Goal: Navigation & Orientation: Find specific page/section

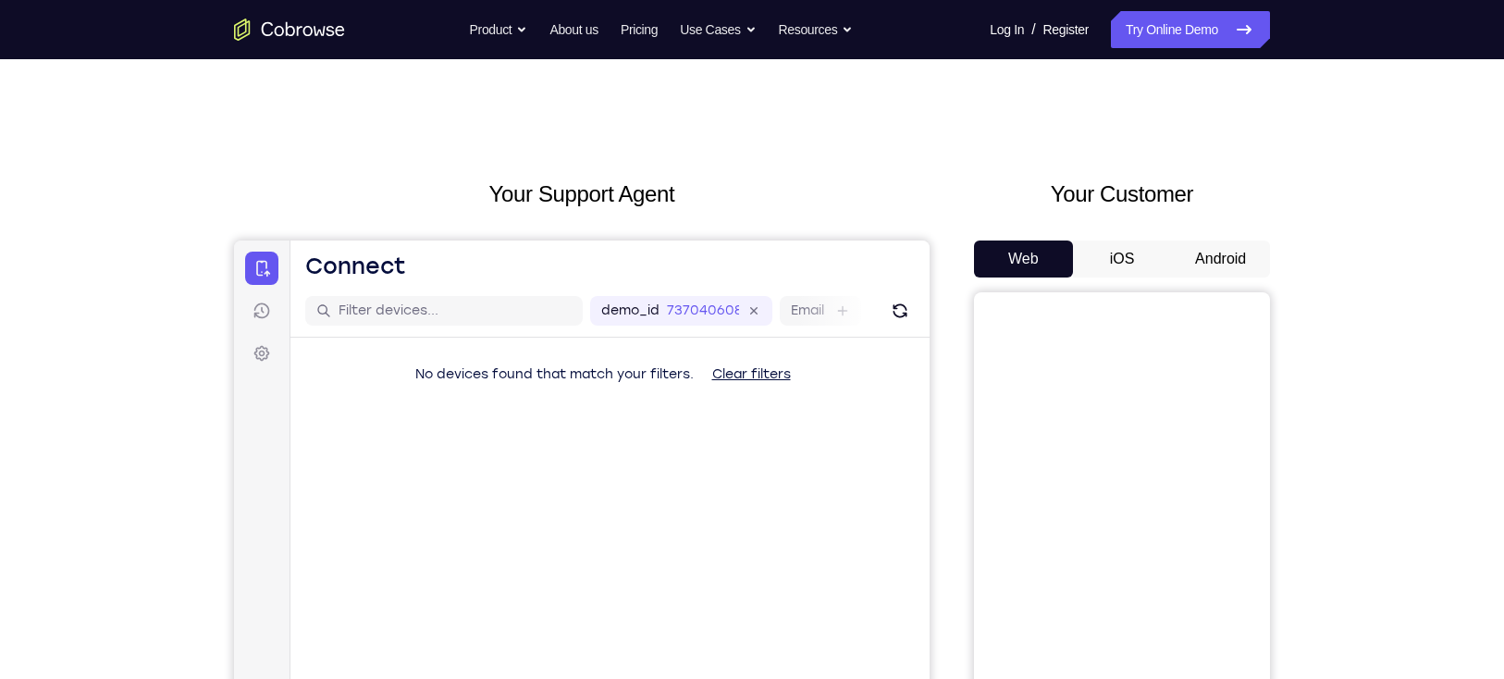
click at [1218, 248] on button "Android" at bounding box center [1220, 258] width 99 height 37
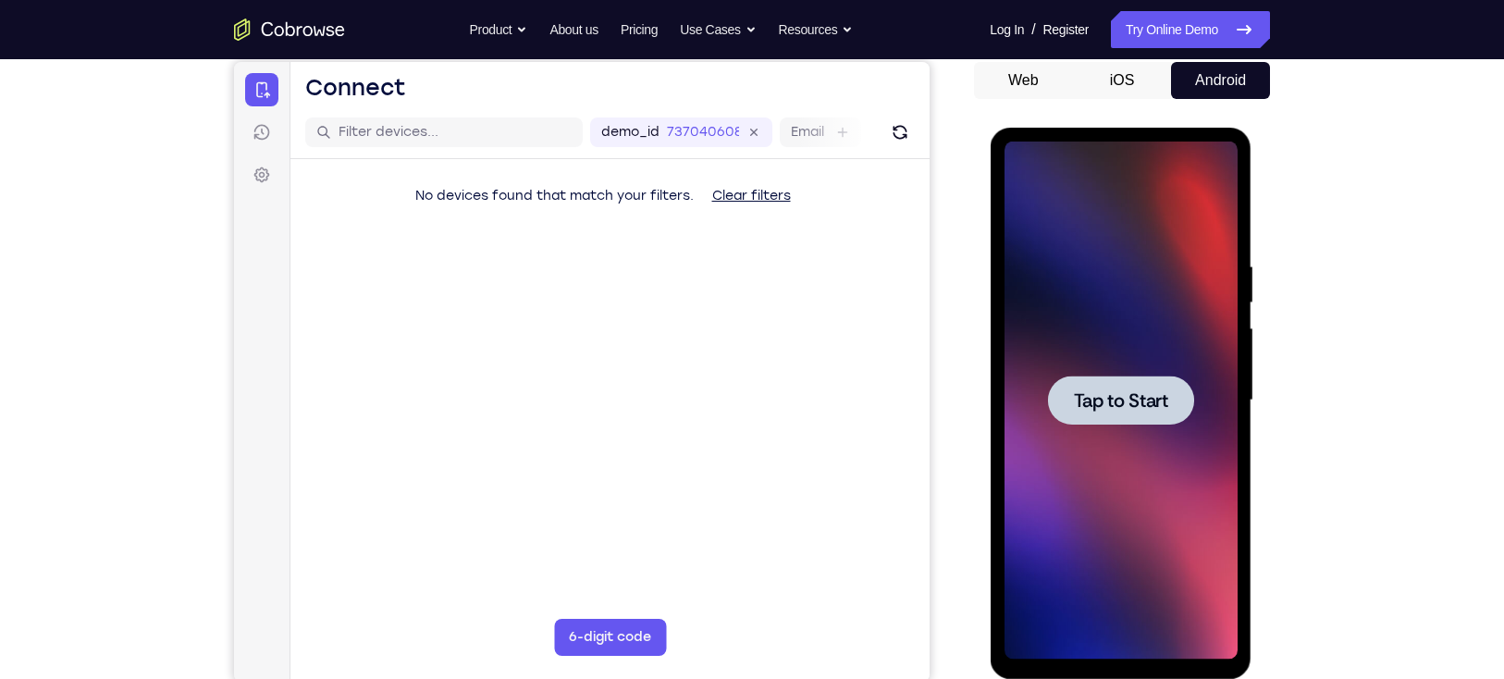
click at [1090, 395] on span "Tap to Start" at bounding box center [1120, 400] width 94 height 18
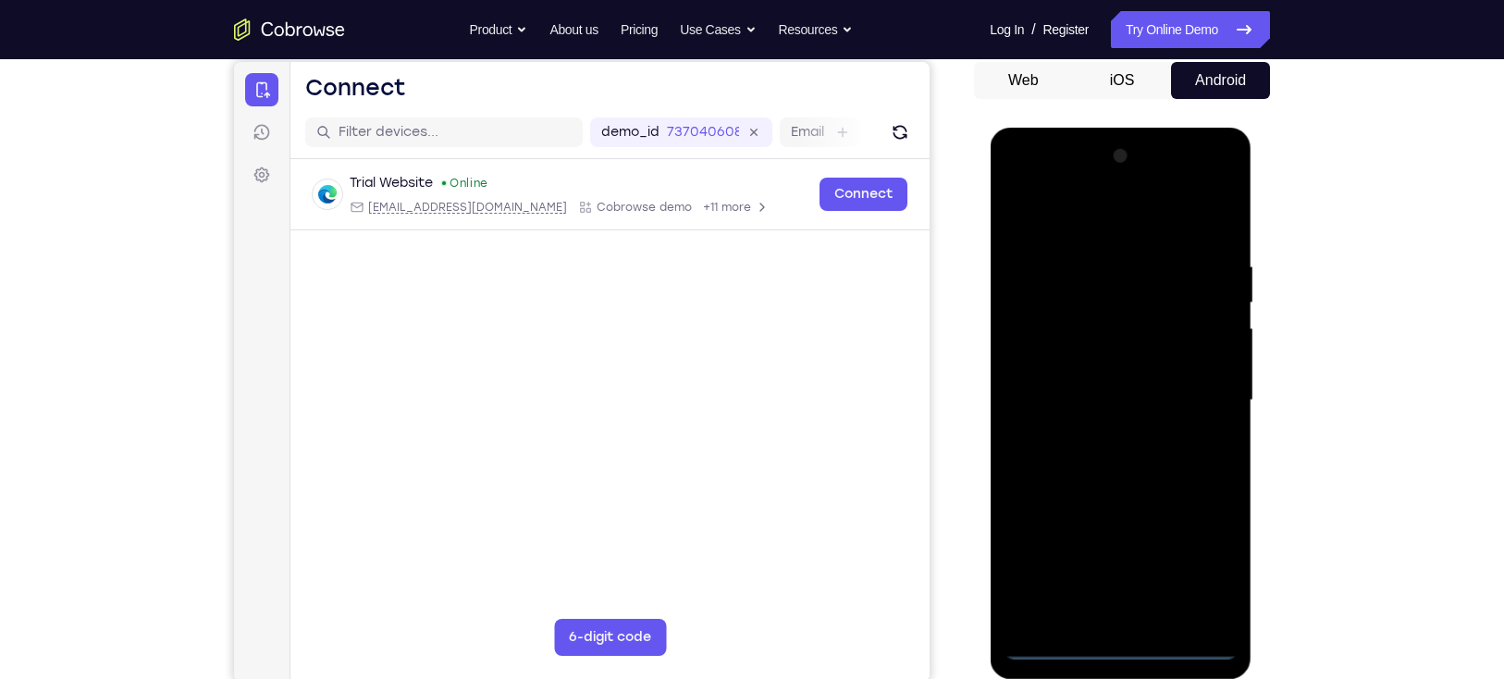
scroll to position [208, 0]
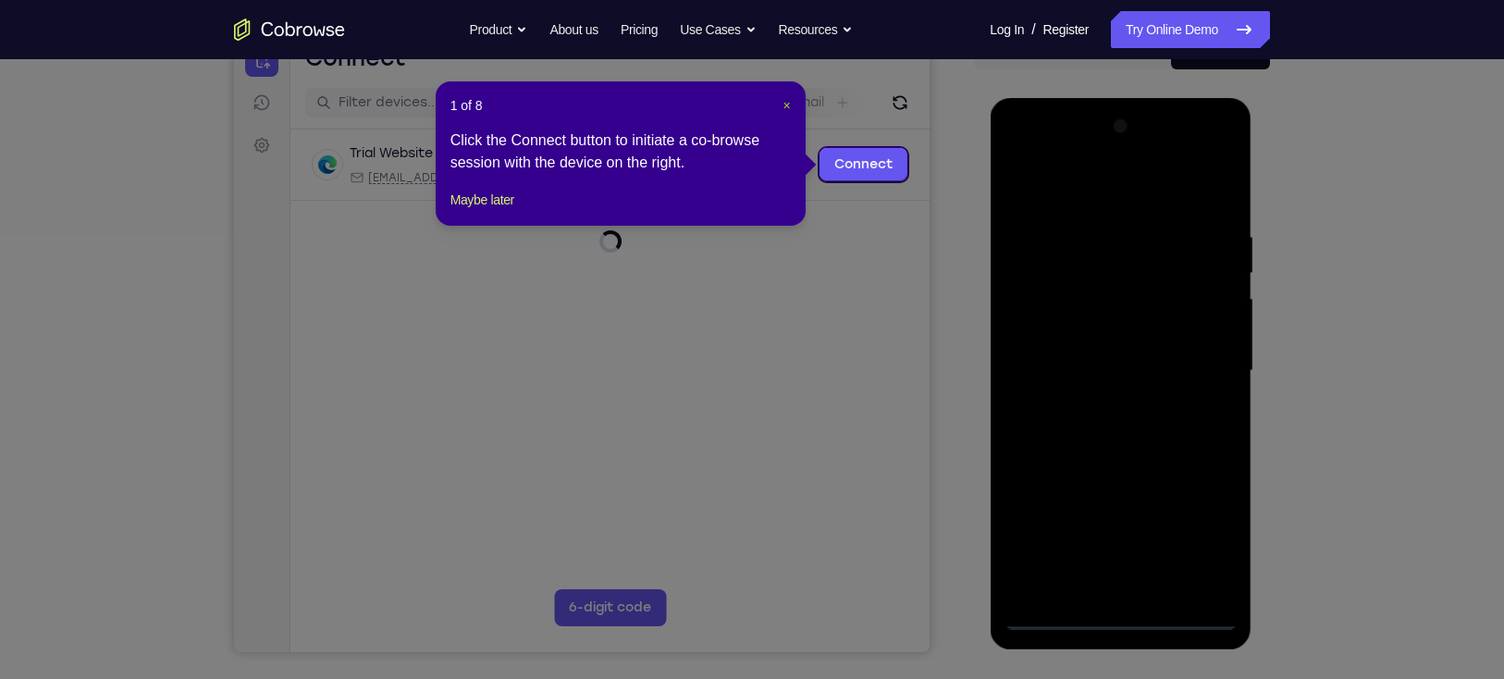
click at [786, 105] on span "×" at bounding box center [786, 105] width 7 height 15
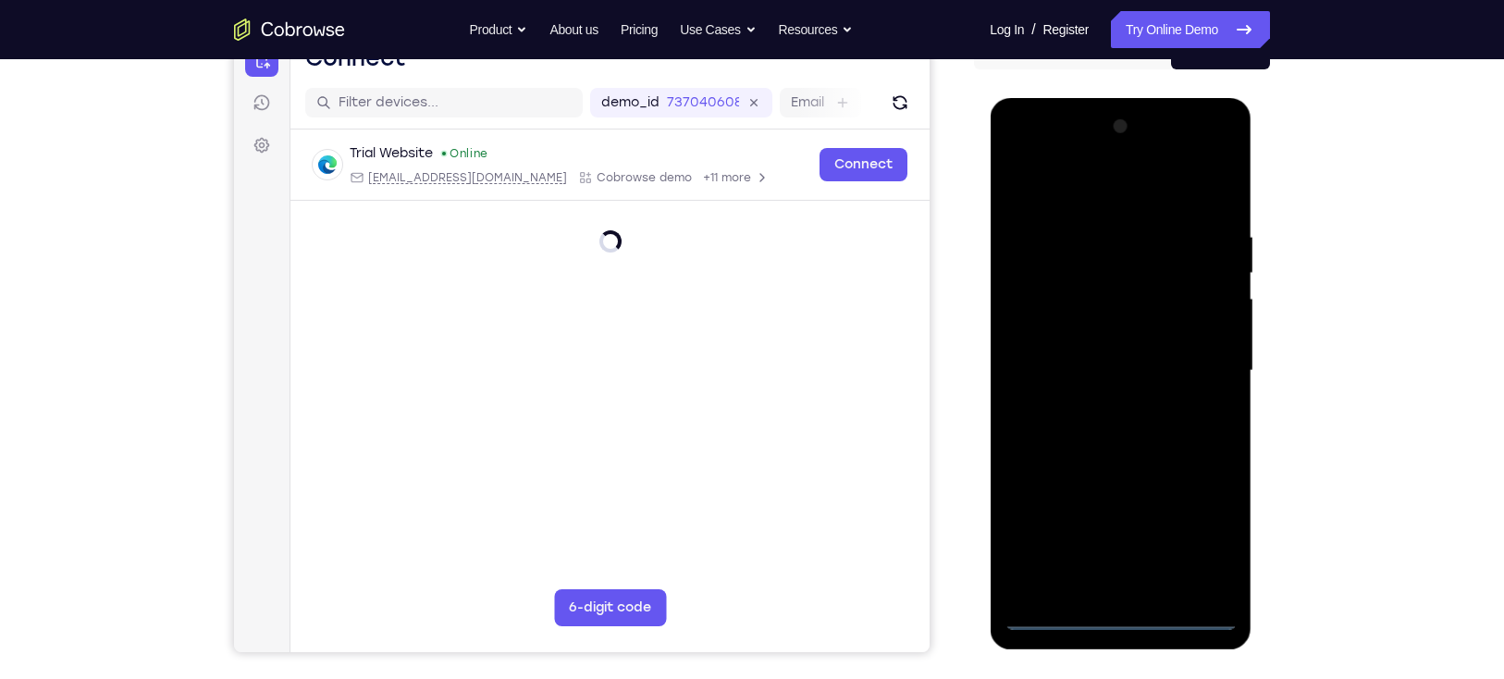
click at [1130, 620] on div at bounding box center [1120, 371] width 233 height 518
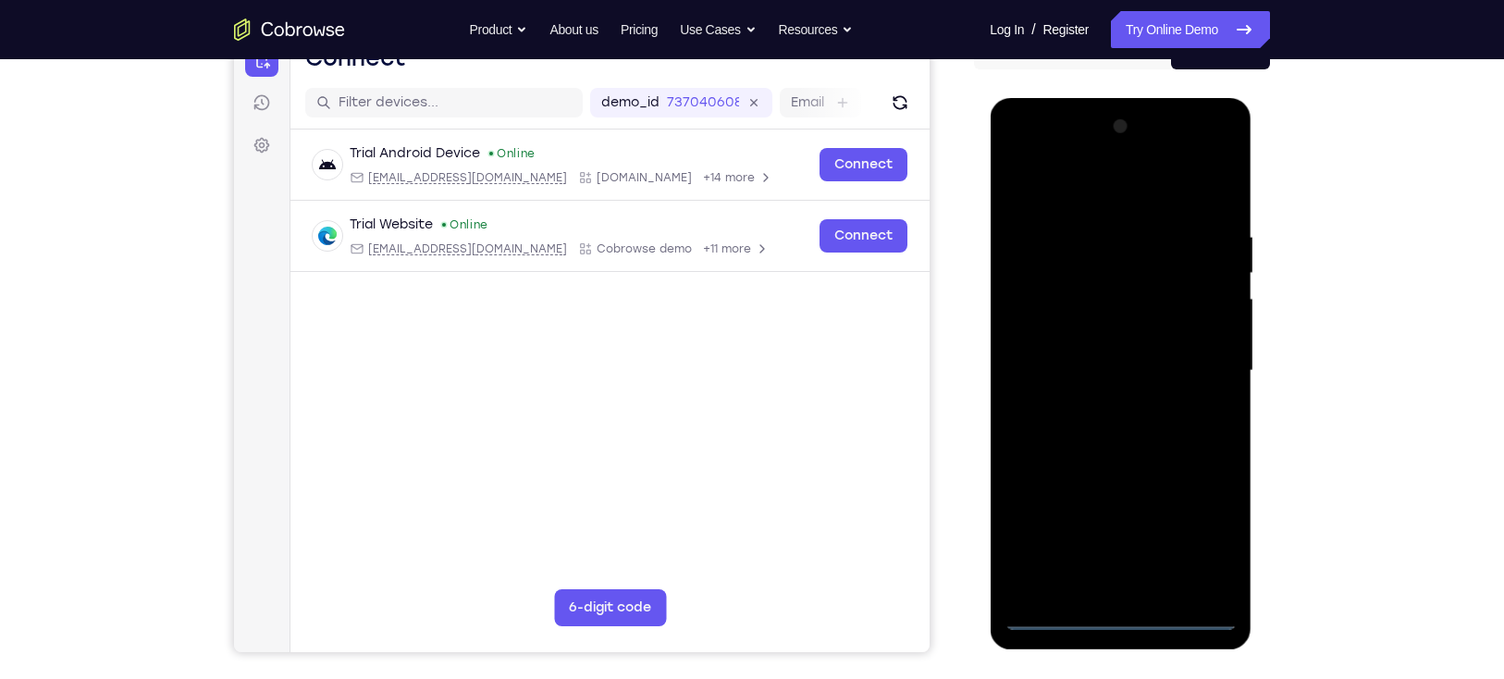
click at [1195, 529] on div at bounding box center [1120, 371] width 233 height 518
click at [1204, 525] on div at bounding box center [1120, 371] width 233 height 518
click at [1201, 516] on div at bounding box center [1120, 371] width 233 height 518
click at [1202, 536] on div at bounding box center [1120, 371] width 233 height 518
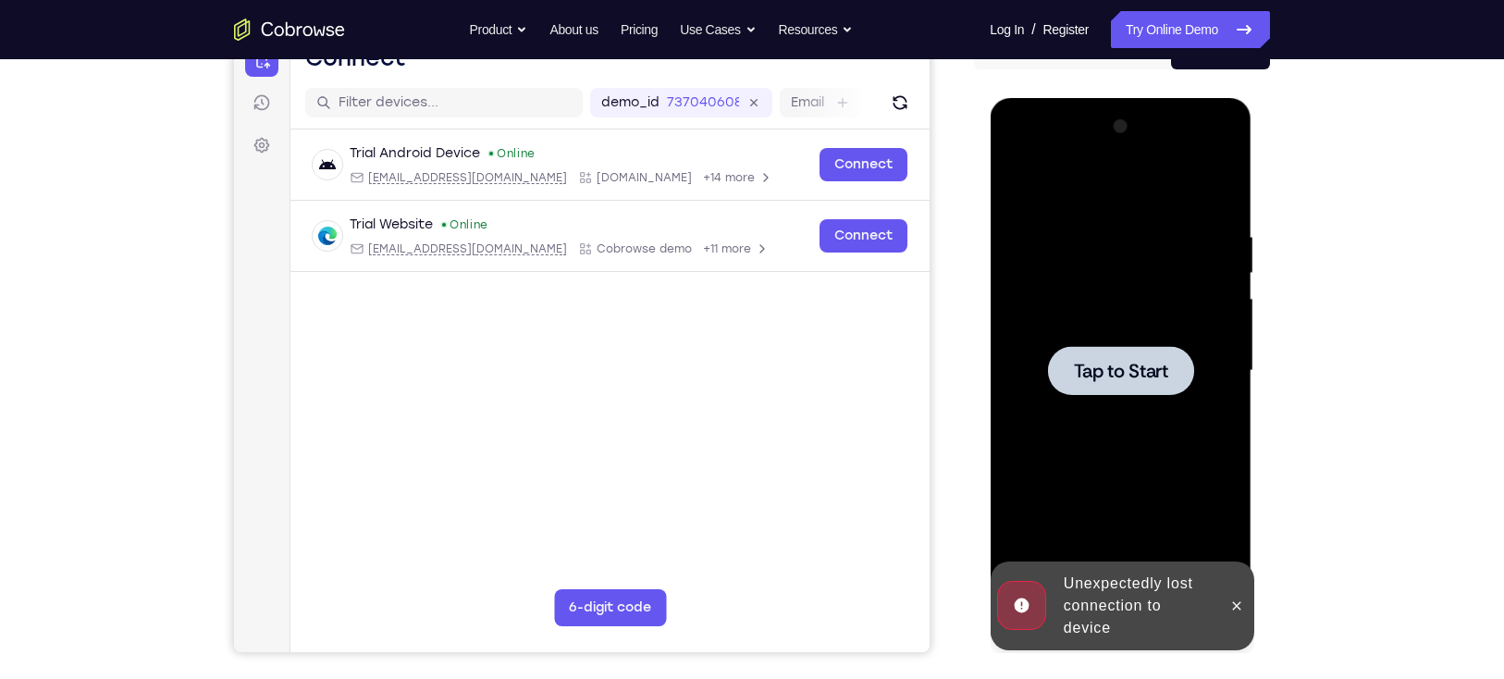
click at [1145, 372] on span "Tap to Start" at bounding box center [1120, 371] width 94 height 18
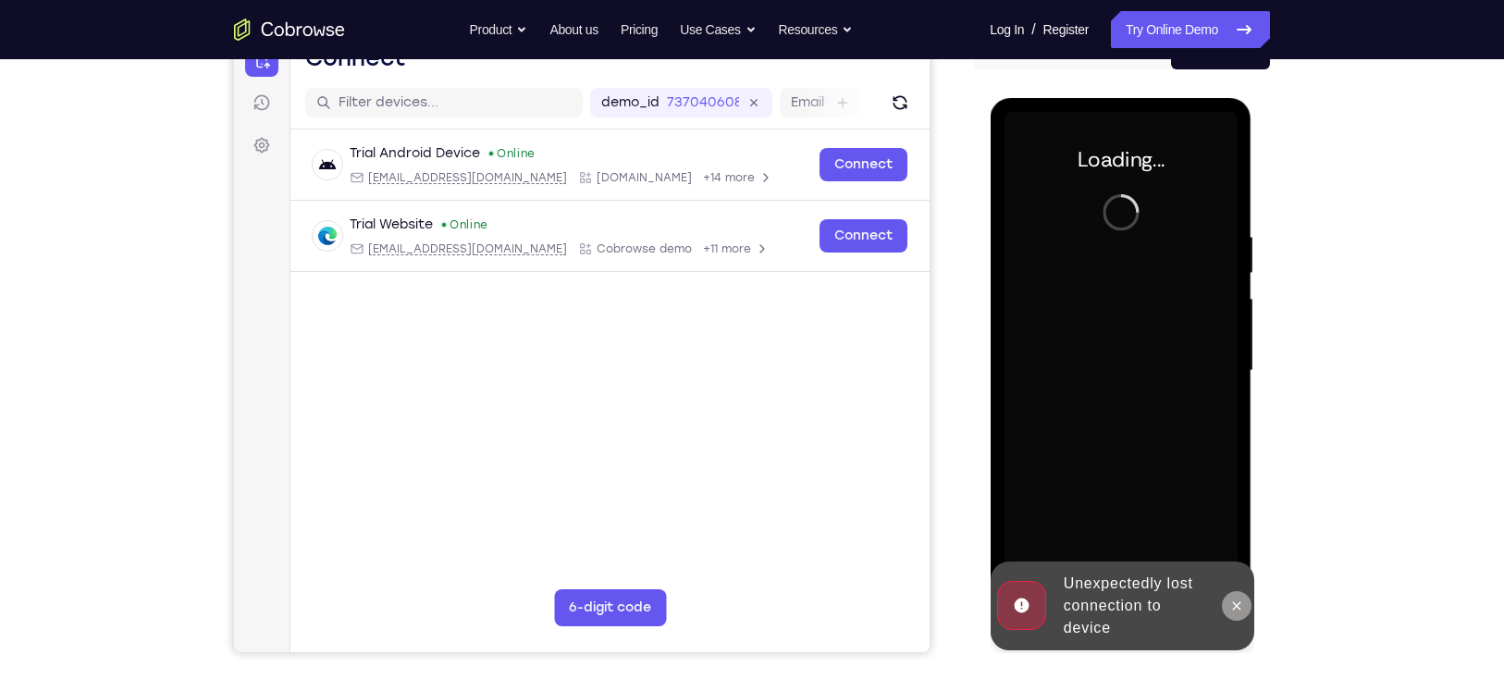
click at [1239, 609] on icon at bounding box center [1236, 605] width 8 height 8
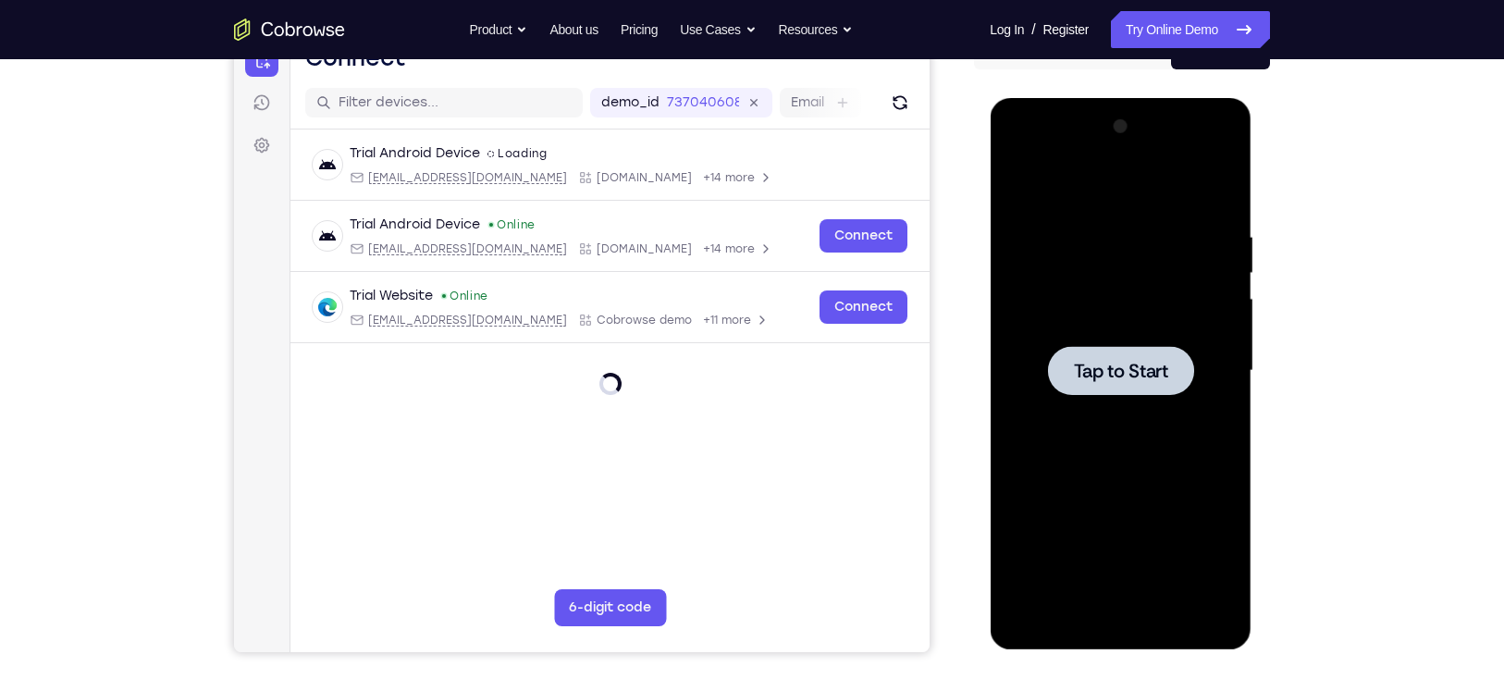
click at [1118, 341] on div at bounding box center [1120, 371] width 233 height 518
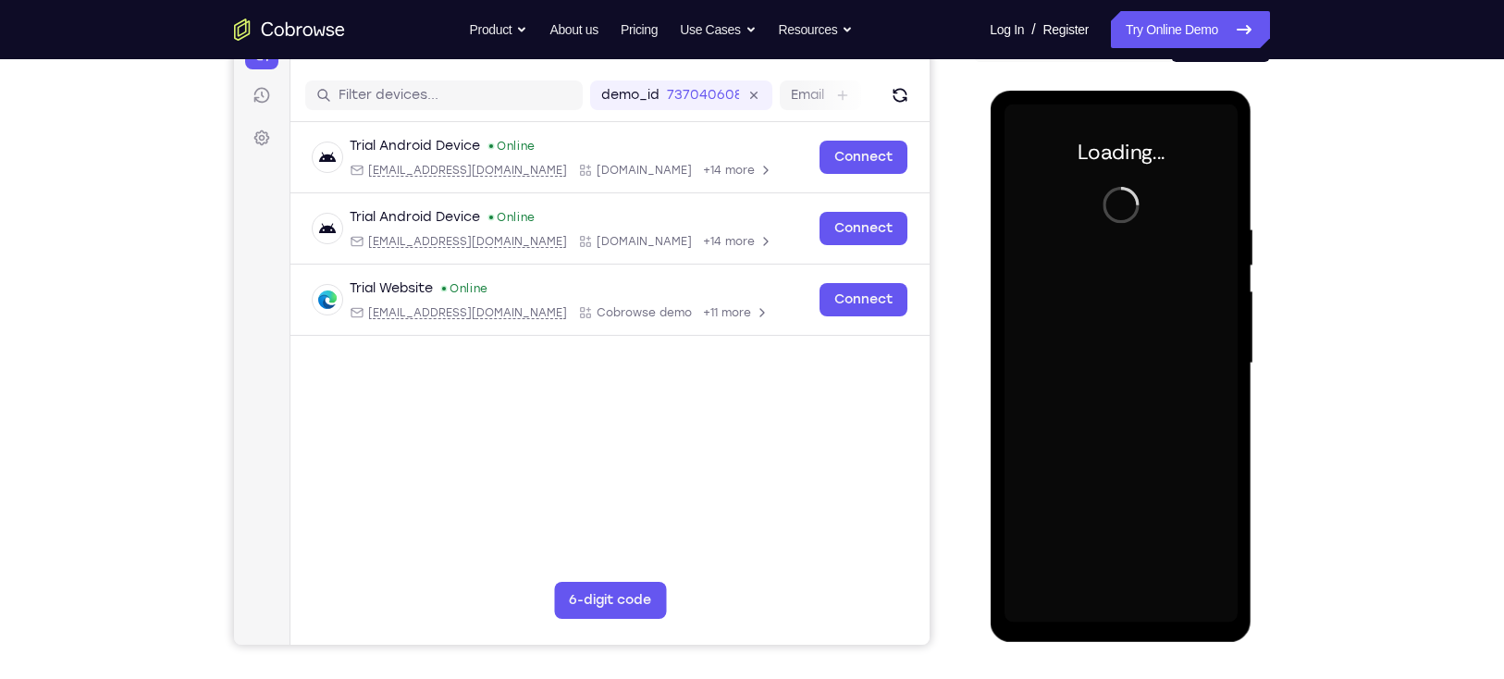
scroll to position [219, 0]
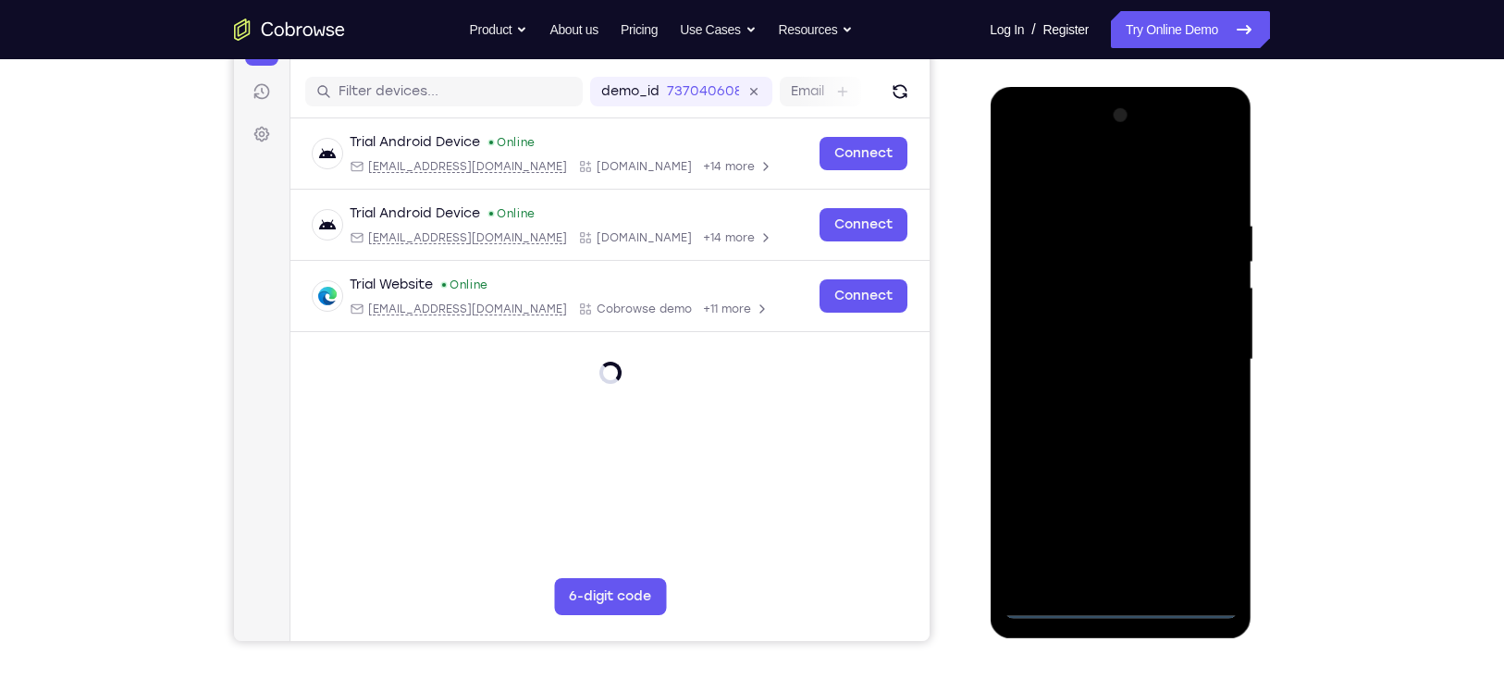
click at [1122, 608] on div at bounding box center [1120, 360] width 233 height 518
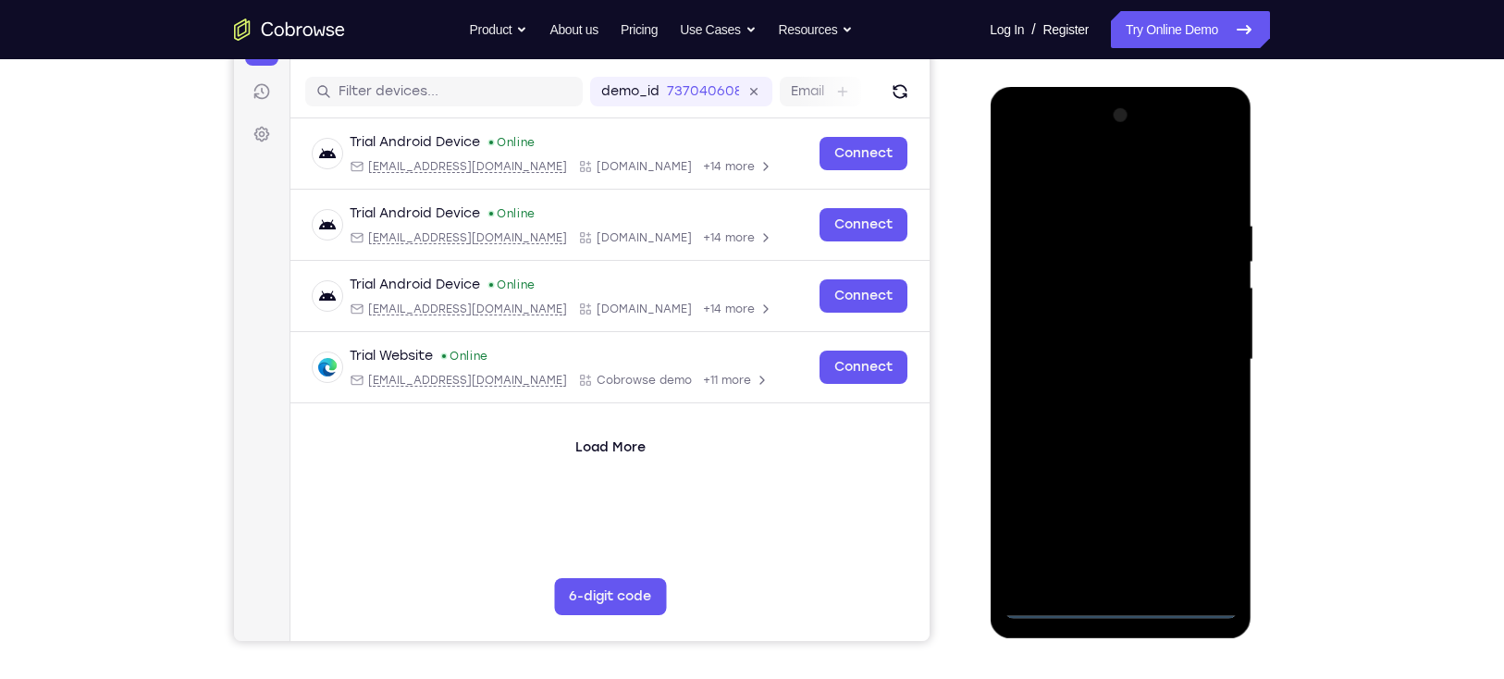
click at [1207, 521] on div at bounding box center [1120, 360] width 233 height 518
click at [1104, 174] on div at bounding box center [1120, 360] width 233 height 518
click at [1197, 345] on div at bounding box center [1120, 360] width 233 height 518
click at [1096, 397] on div at bounding box center [1120, 360] width 233 height 518
click at [1146, 337] on div at bounding box center [1120, 360] width 233 height 518
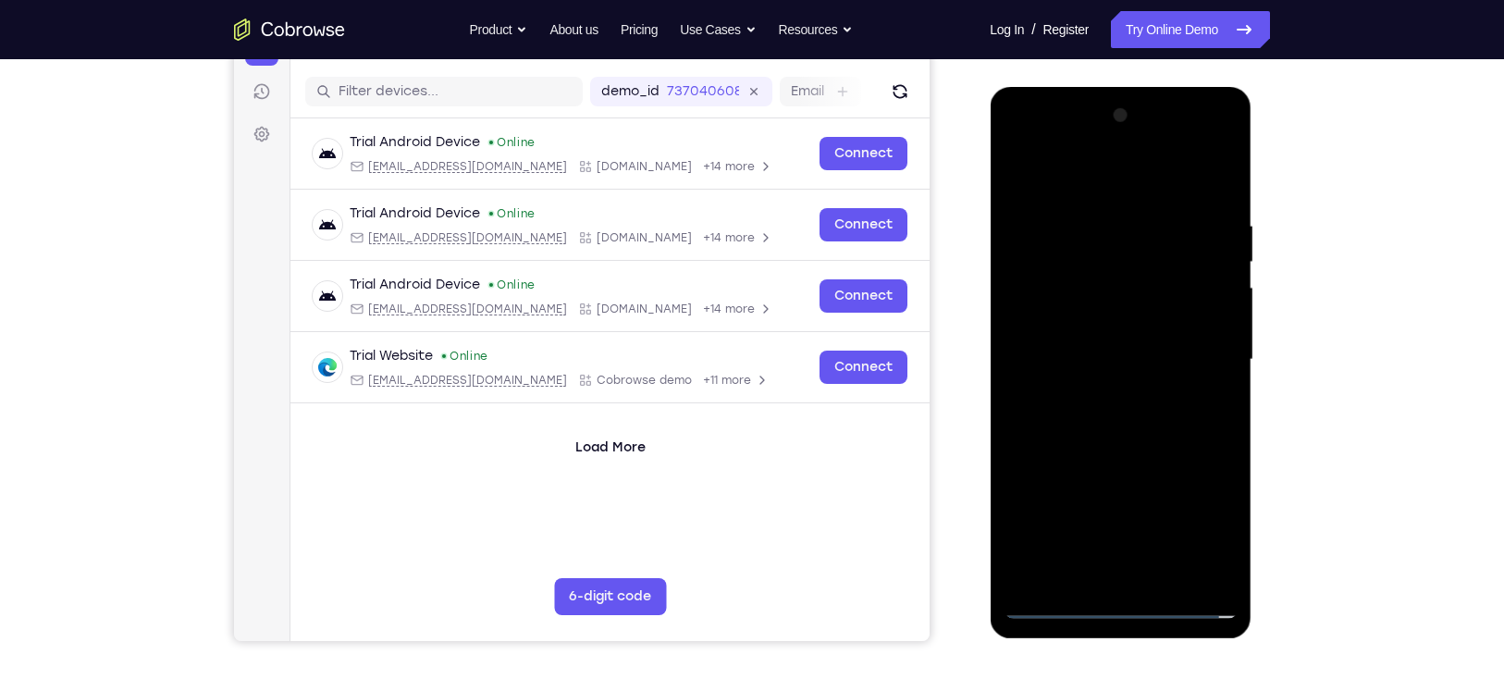
click at [1108, 321] on div at bounding box center [1120, 360] width 233 height 518
click at [1064, 353] on div at bounding box center [1120, 360] width 233 height 518
click at [1055, 422] on div at bounding box center [1120, 360] width 233 height 518
click at [1077, 413] on div at bounding box center [1120, 360] width 233 height 518
click at [1110, 436] on div at bounding box center [1120, 360] width 233 height 518
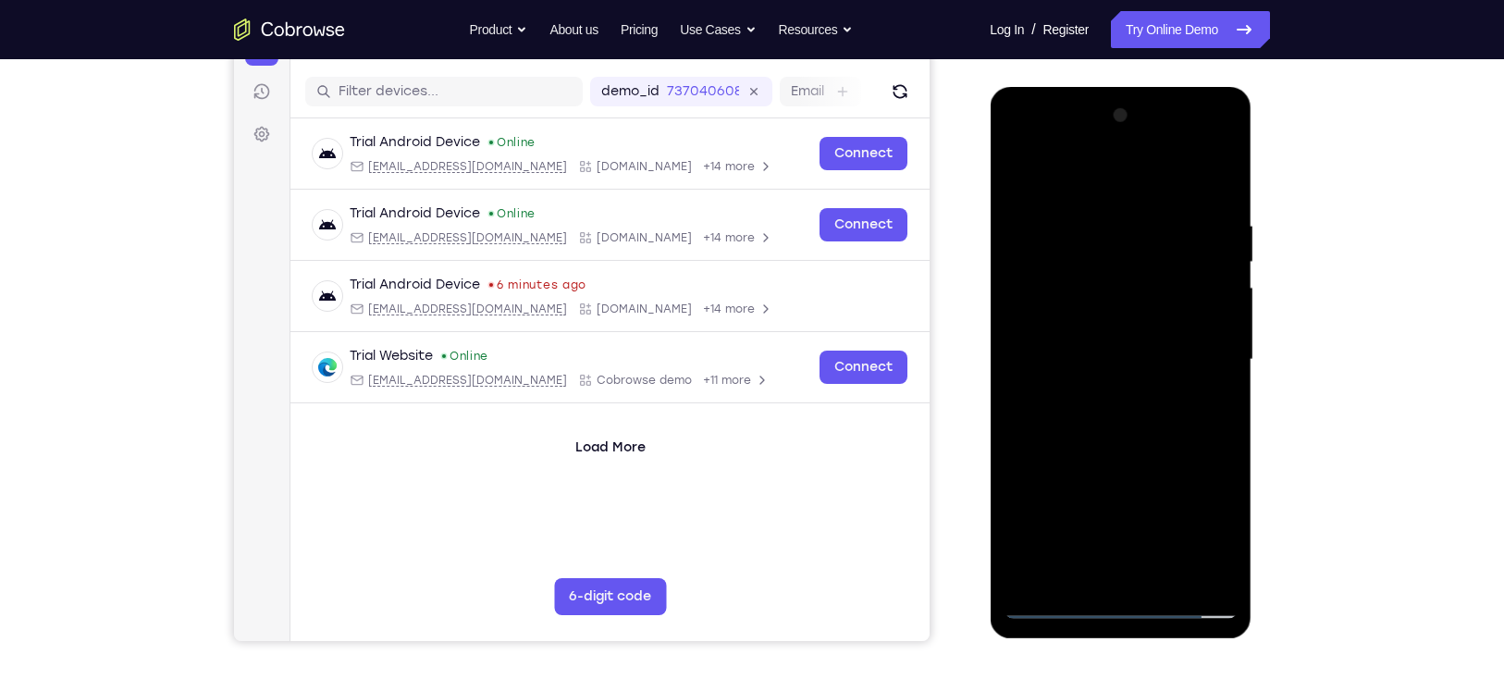
click at [1165, 578] on div at bounding box center [1120, 360] width 233 height 518
click at [1111, 351] on div at bounding box center [1120, 360] width 233 height 518
click at [1102, 456] on div at bounding box center [1120, 360] width 233 height 518
click at [1121, 331] on div at bounding box center [1120, 360] width 233 height 518
click at [1214, 403] on div at bounding box center [1120, 360] width 233 height 518
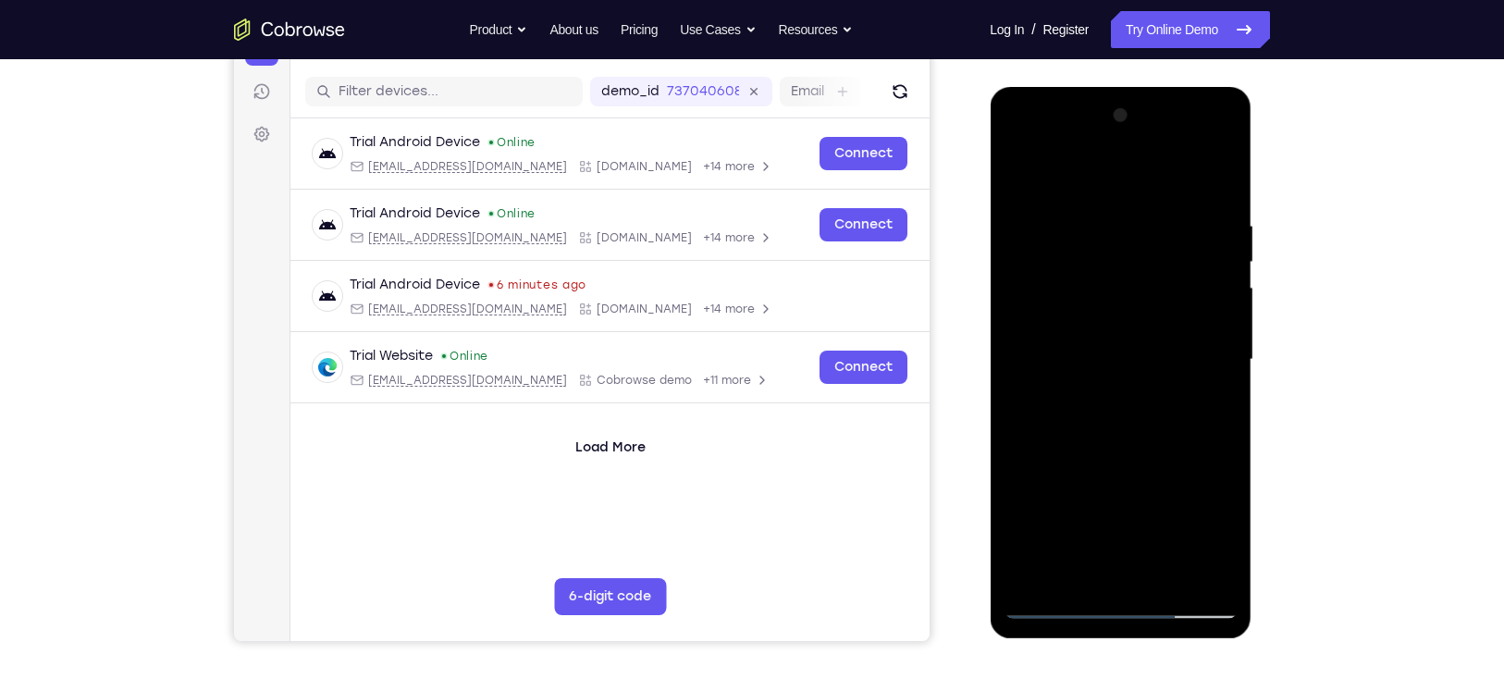
click at [1214, 533] on div at bounding box center [1120, 360] width 233 height 518
click at [1204, 405] on div at bounding box center [1120, 360] width 233 height 518
click at [1211, 405] on div at bounding box center [1120, 360] width 233 height 518
click at [1024, 170] on div at bounding box center [1120, 360] width 233 height 518
click at [1023, 171] on div at bounding box center [1120, 360] width 233 height 518
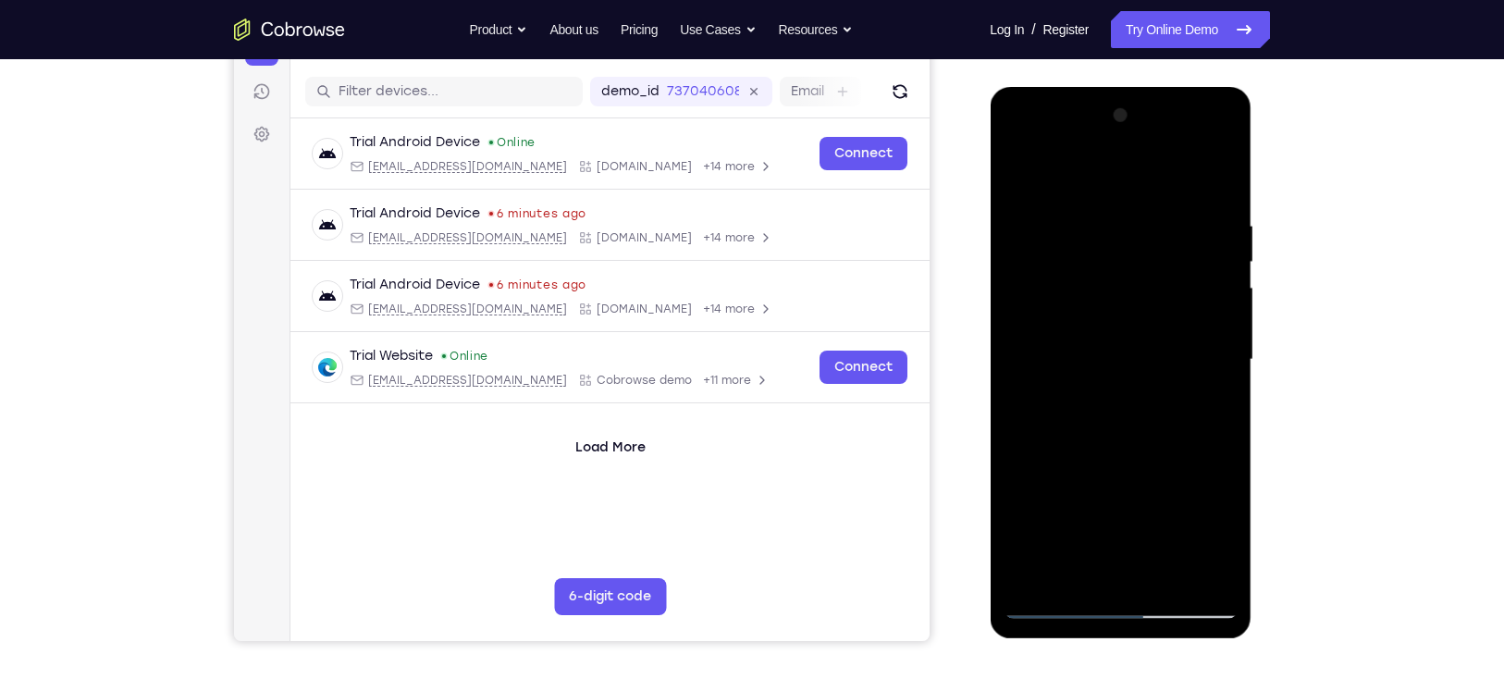
click at [1223, 171] on div at bounding box center [1120, 360] width 233 height 518
click at [1029, 273] on div at bounding box center [1120, 360] width 233 height 518
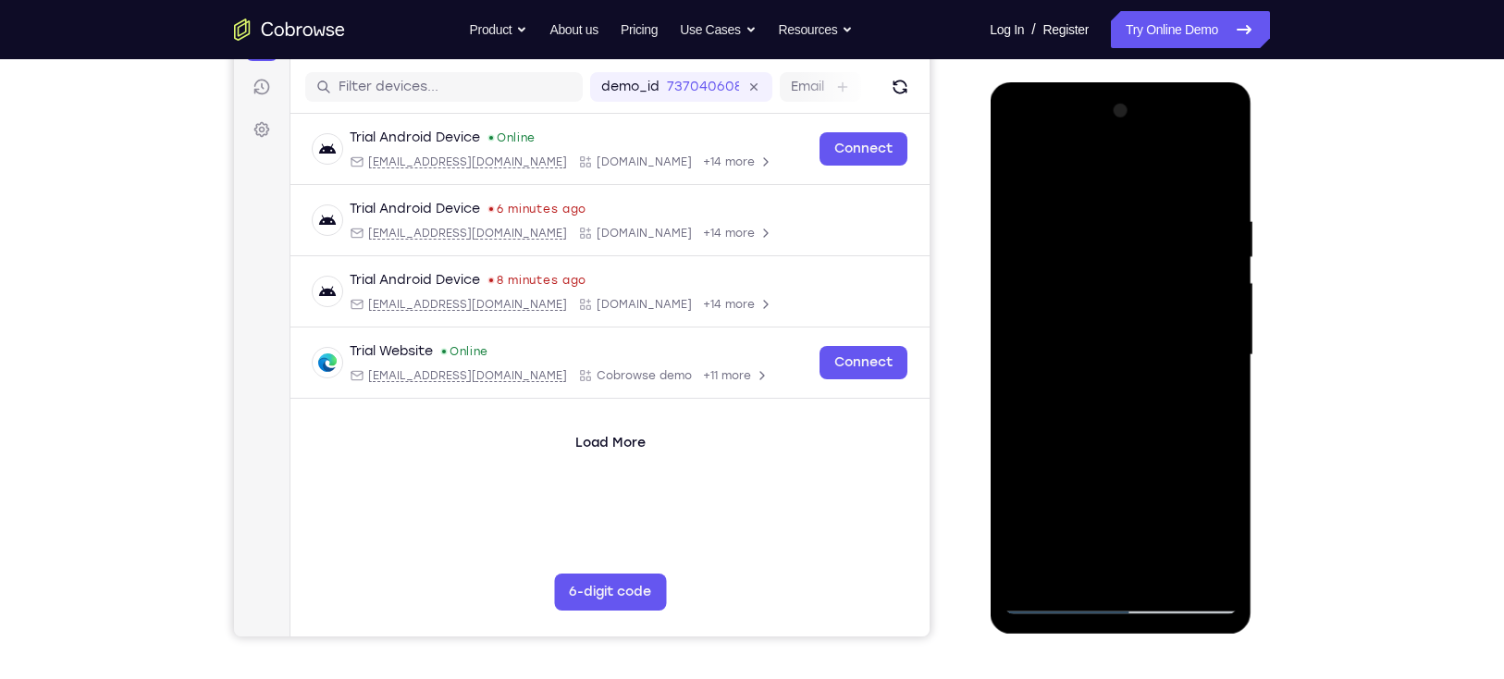
click at [1115, 311] on div at bounding box center [1120, 355] width 233 height 518
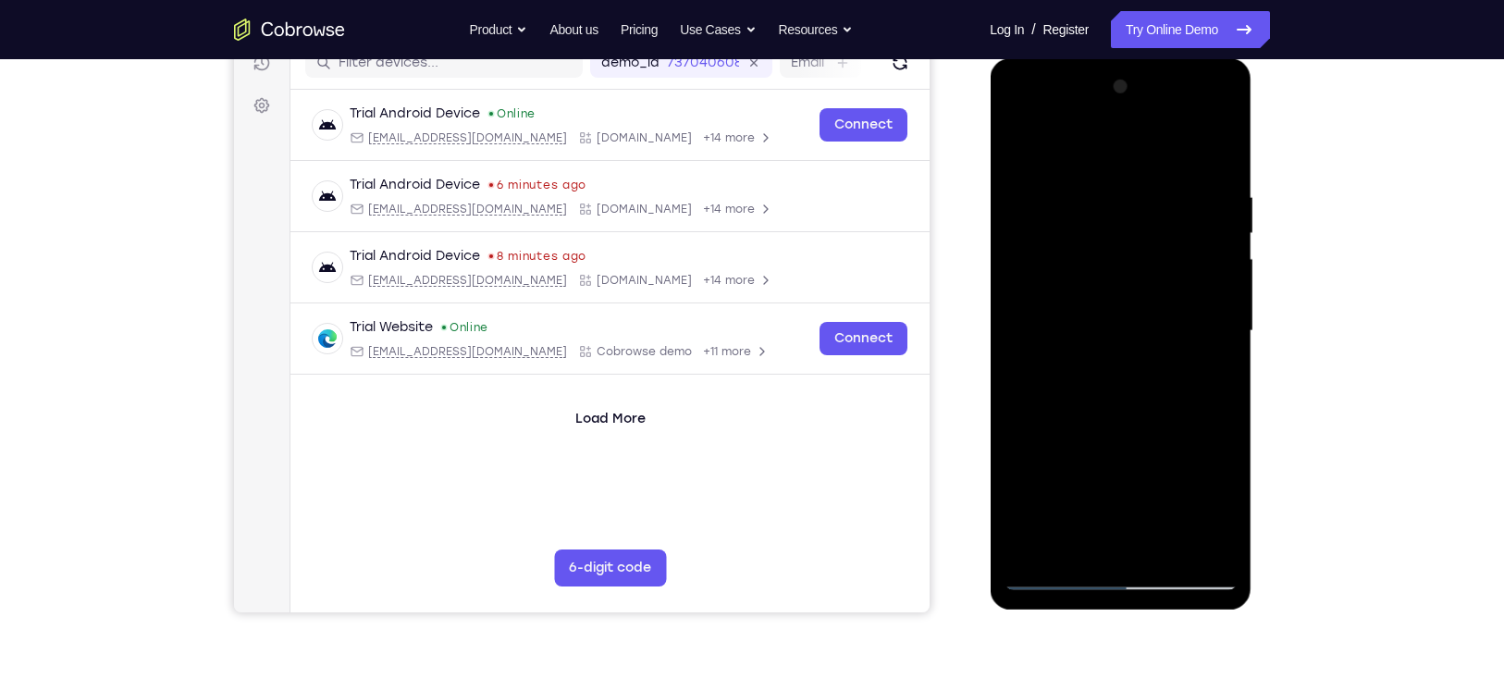
scroll to position [259, 0]
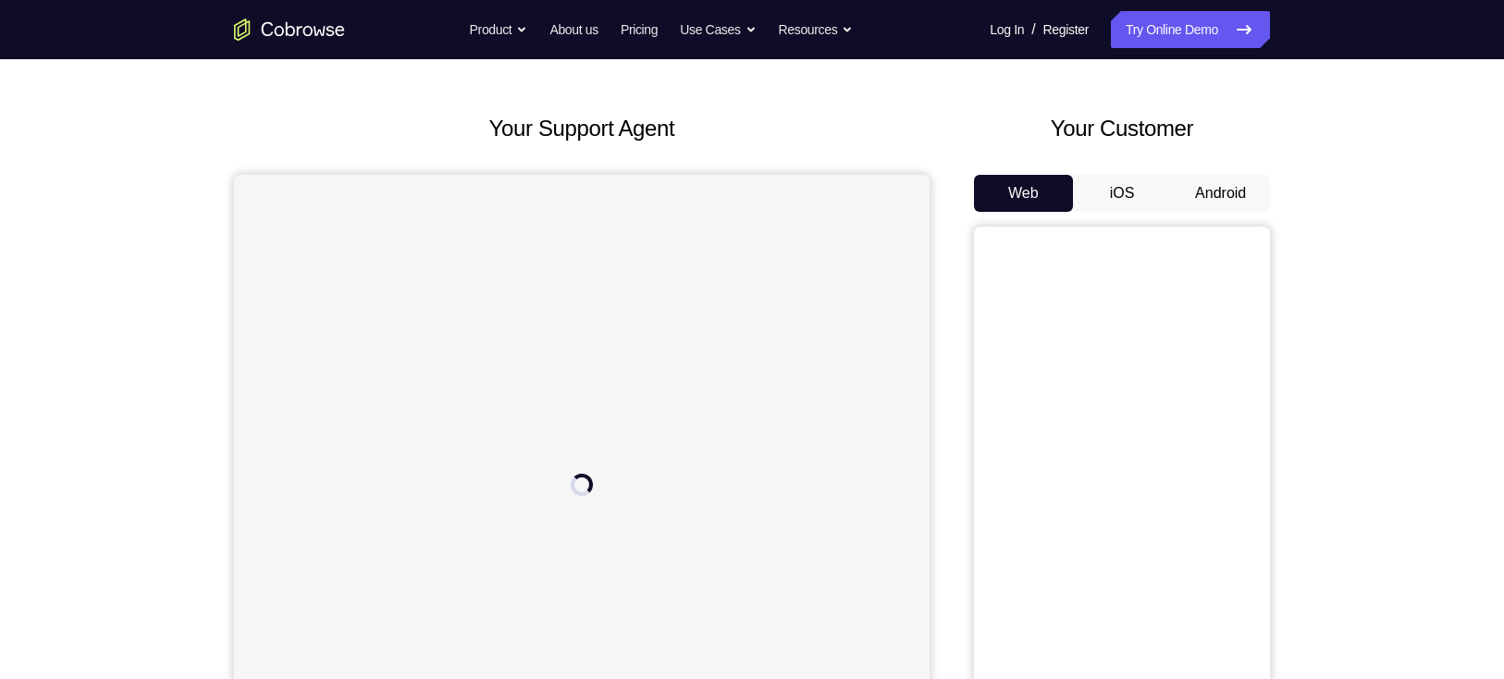
scroll to position [150, 0]
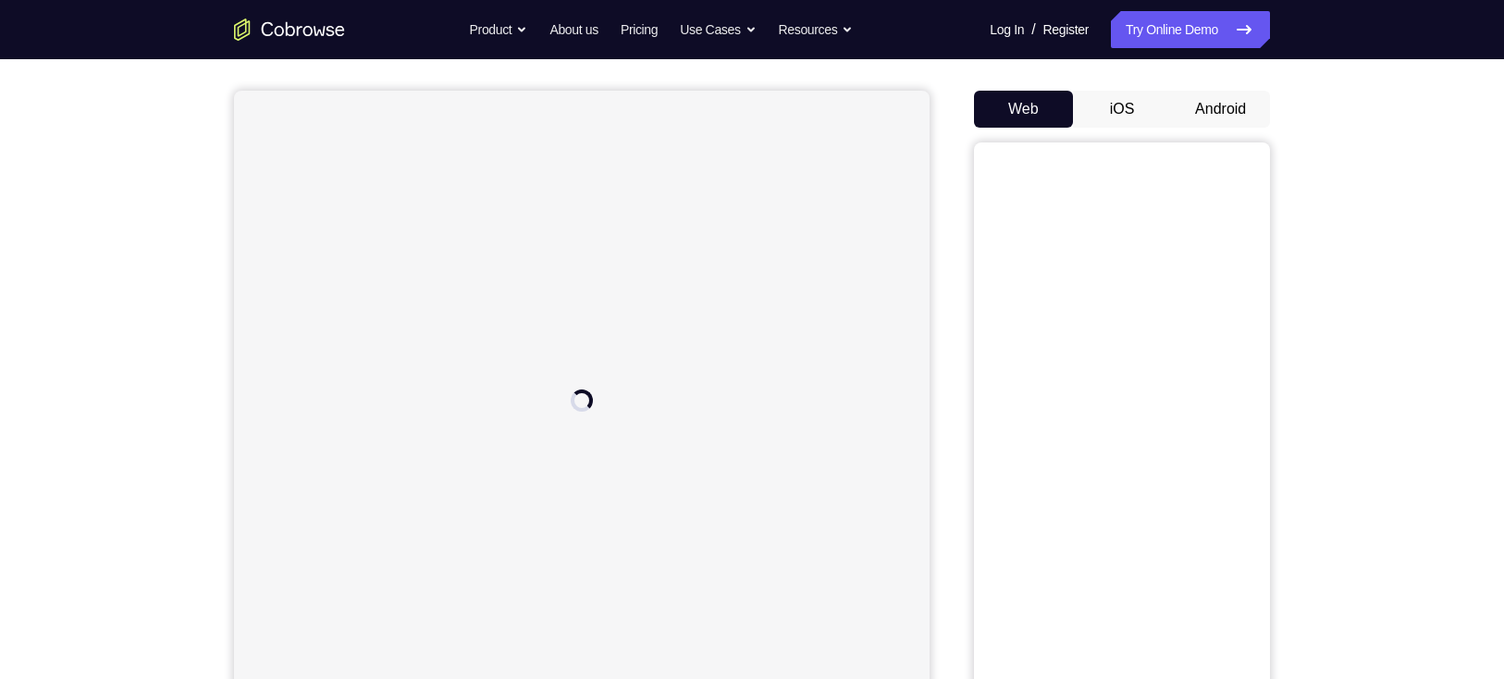
click at [1246, 91] on button "Android" at bounding box center [1220, 109] width 99 height 37
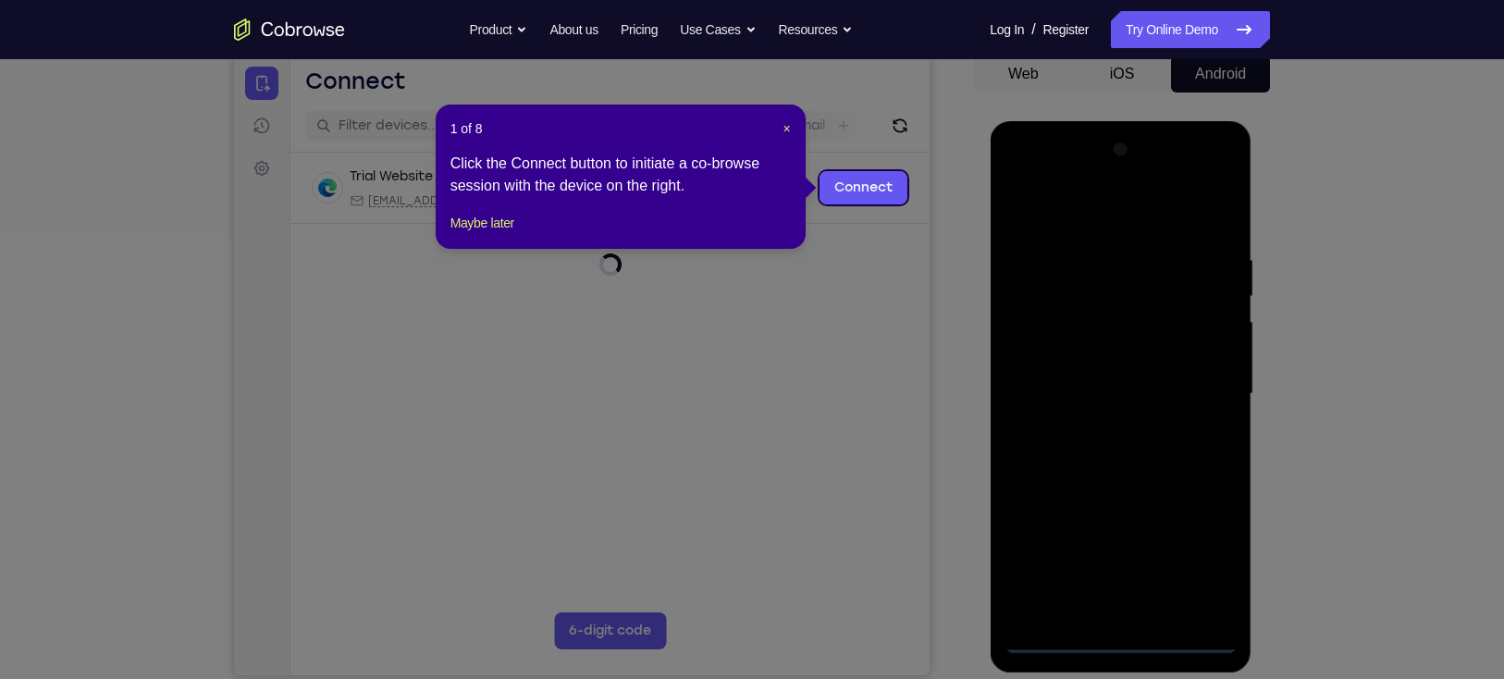
scroll to position [0, 0]
click at [783, 129] on span "×" at bounding box center [786, 128] width 7 height 15
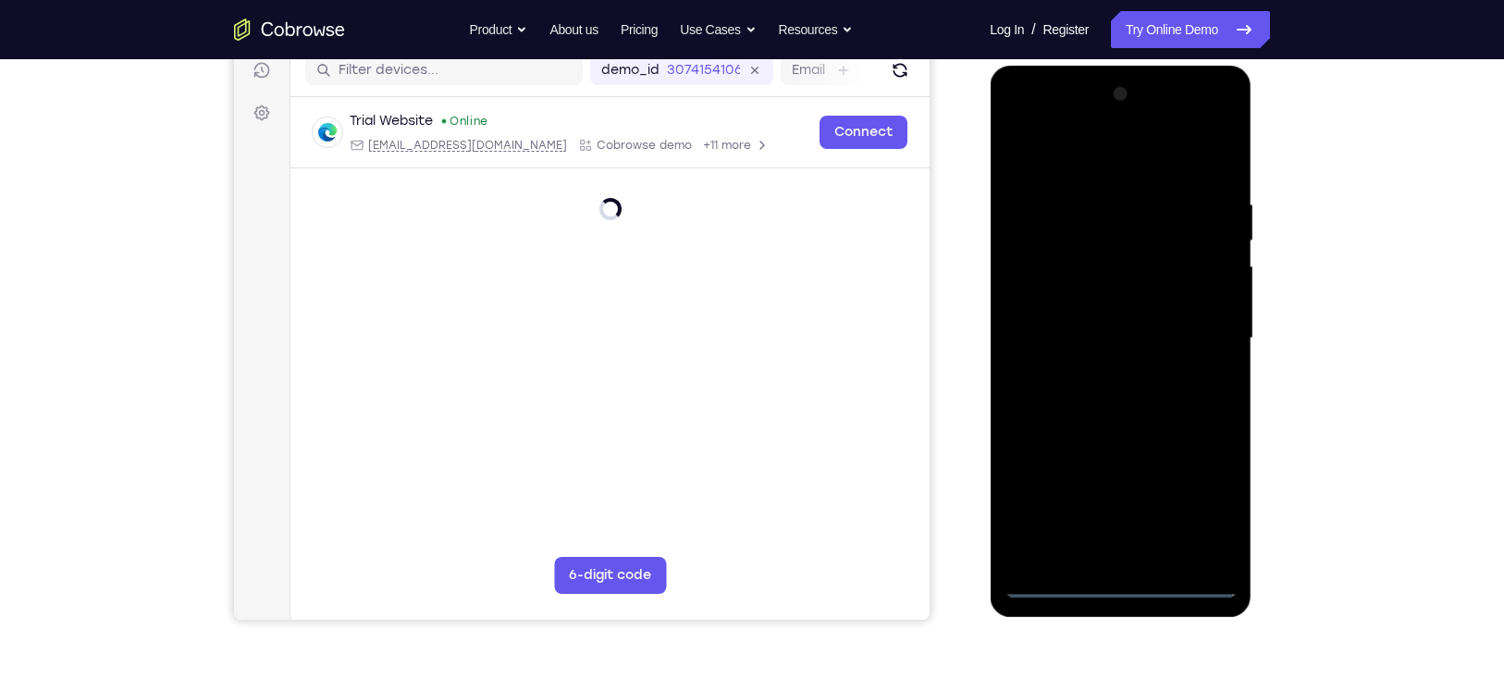
scroll to position [241, 0]
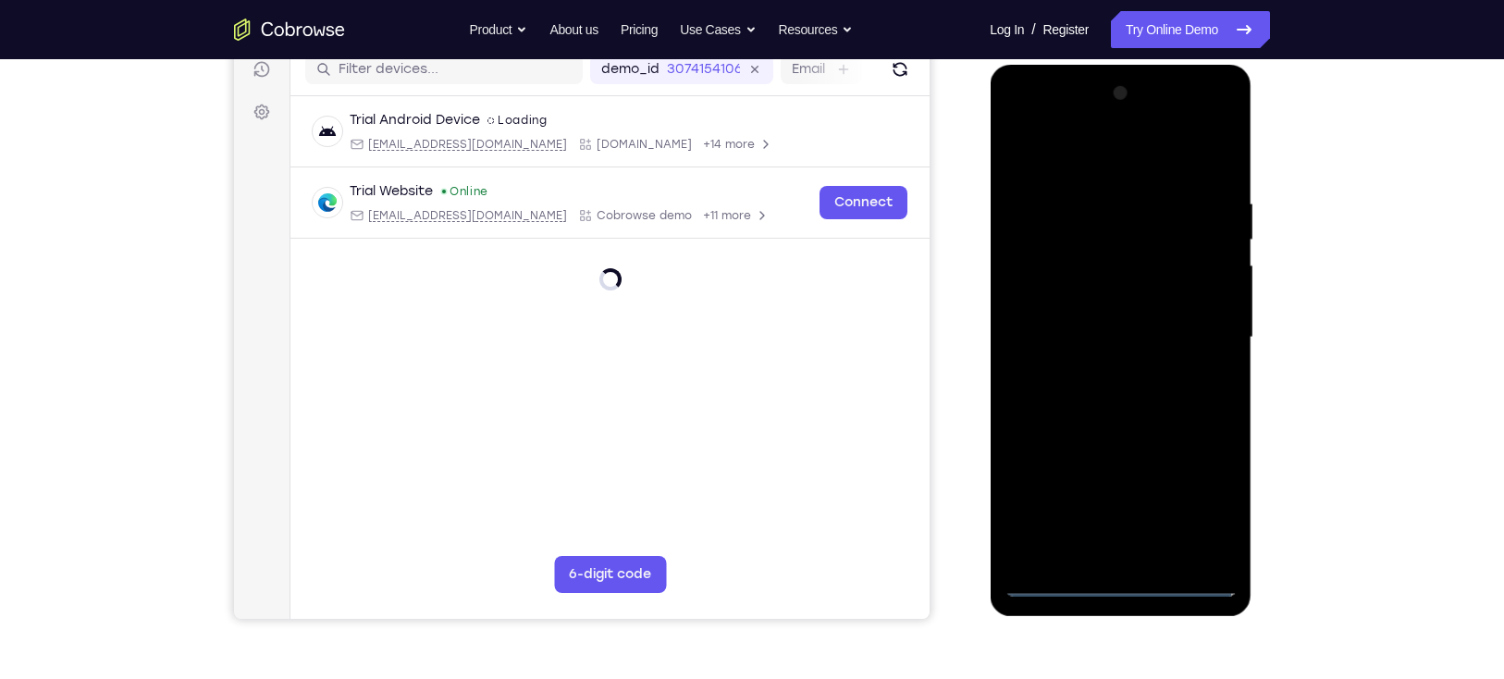
click at [1125, 584] on div at bounding box center [1120, 338] width 233 height 518
click at [1119, 581] on div at bounding box center [1120, 338] width 233 height 518
click at [1197, 495] on div at bounding box center [1120, 338] width 233 height 518
click at [1074, 158] on div at bounding box center [1120, 338] width 233 height 518
click at [1198, 318] on div at bounding box center [1120, 338] width 233 height 518
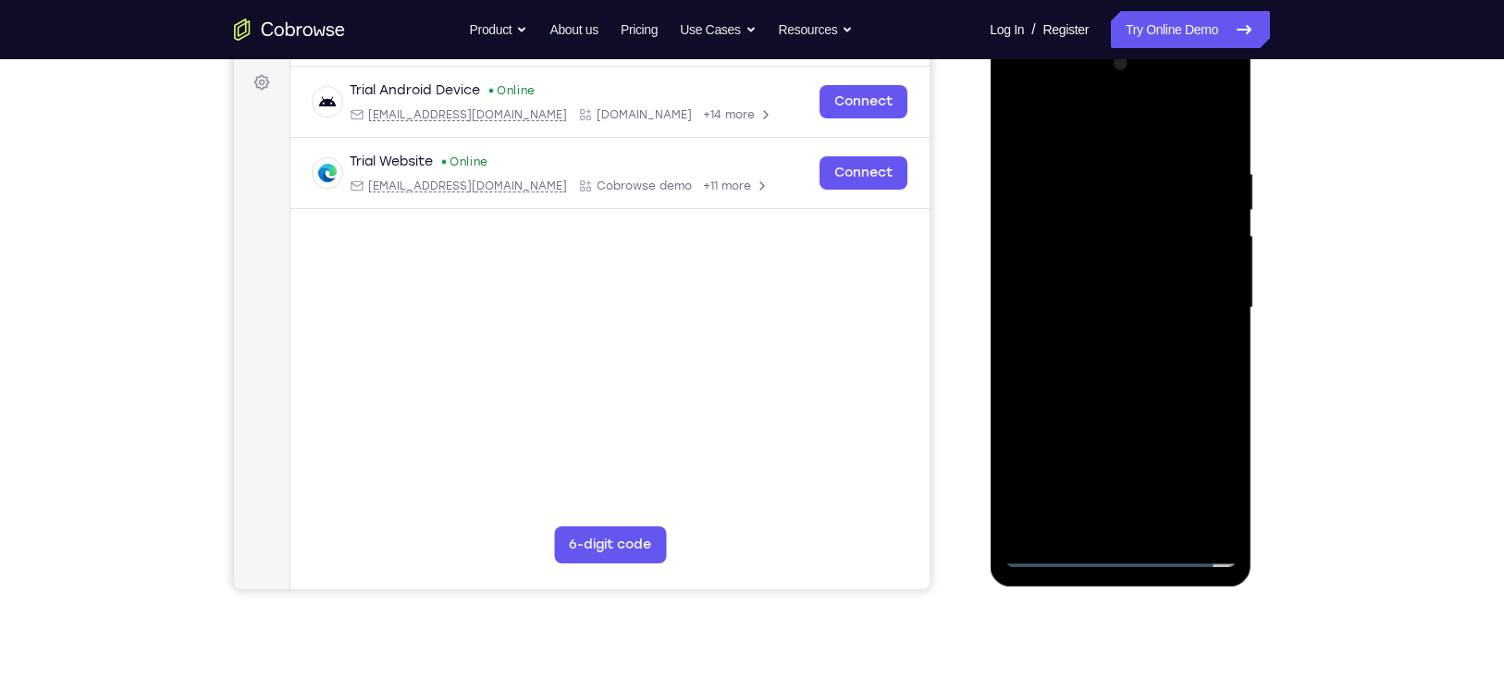
scroll to position [275, 0]
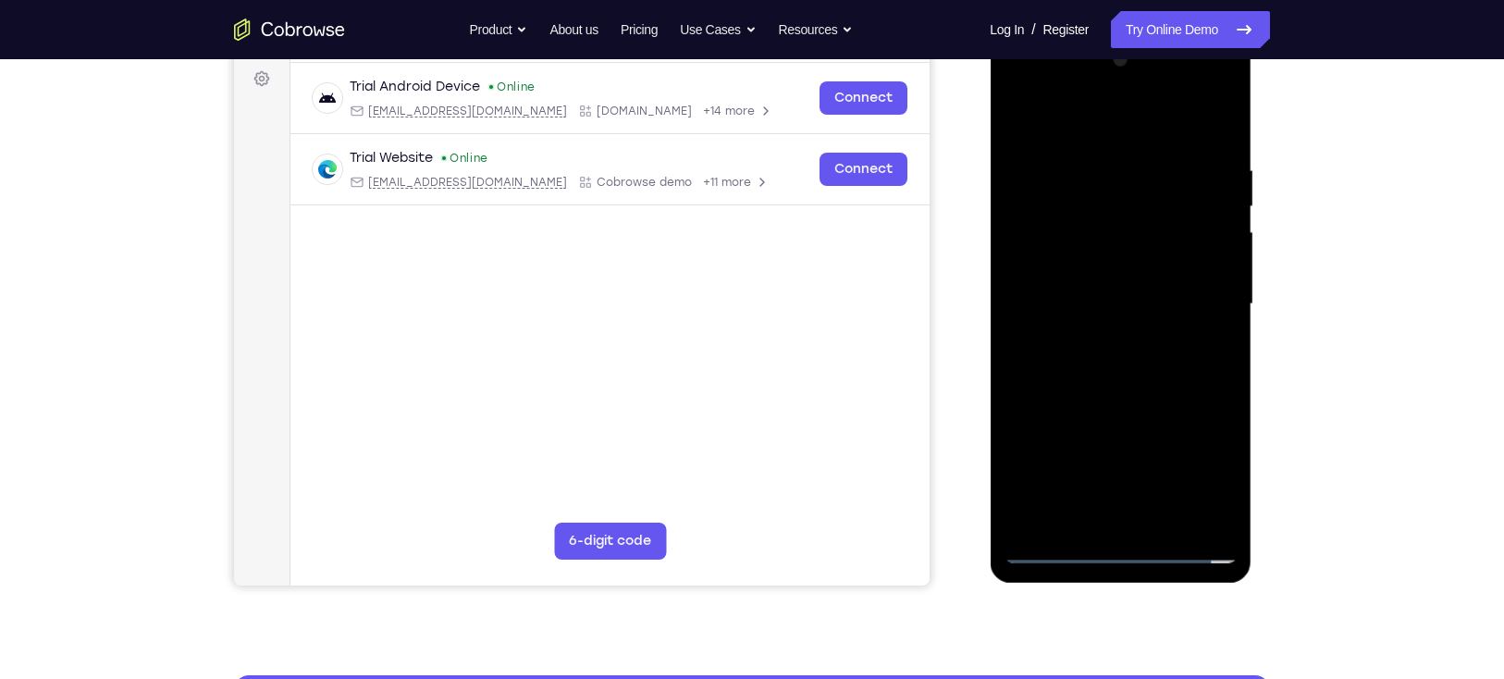
click at [1102, 522] on div at bounding box center [1120, 304] width 233 height 518
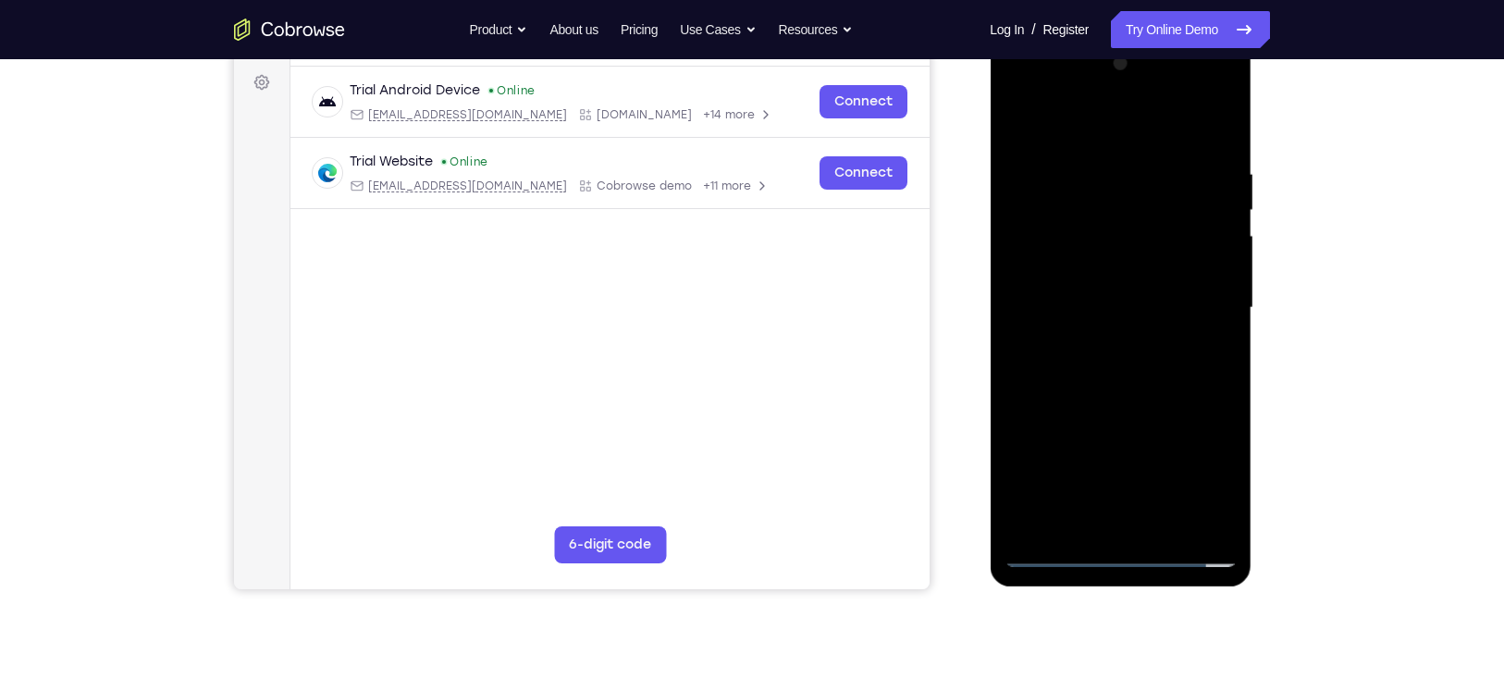
scroll to position [272, 0]
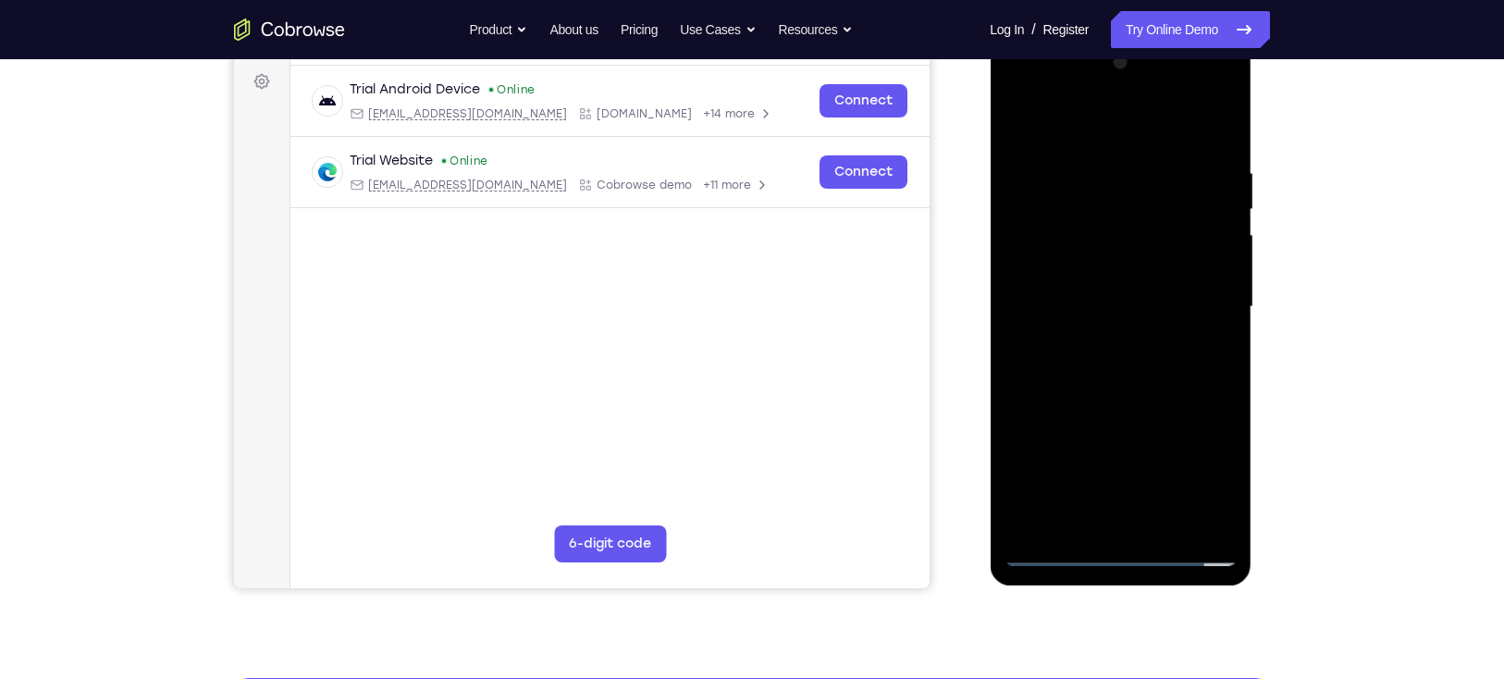
click at [1099, 525] on div at bounding box center [1120, 307] width 233 height 518
click at [1110, 280] on div at bounding box center [1120, 307] width 233 height 518
click at [1018, 119] on div at bounding box center [1120, 307] width 233 height 518
click at [1116, 279] on div at bounding box center [1120, 307] width 233 height 518
click at [1074, 273] on div at bounding box center [1120, 307] width 233 height 518
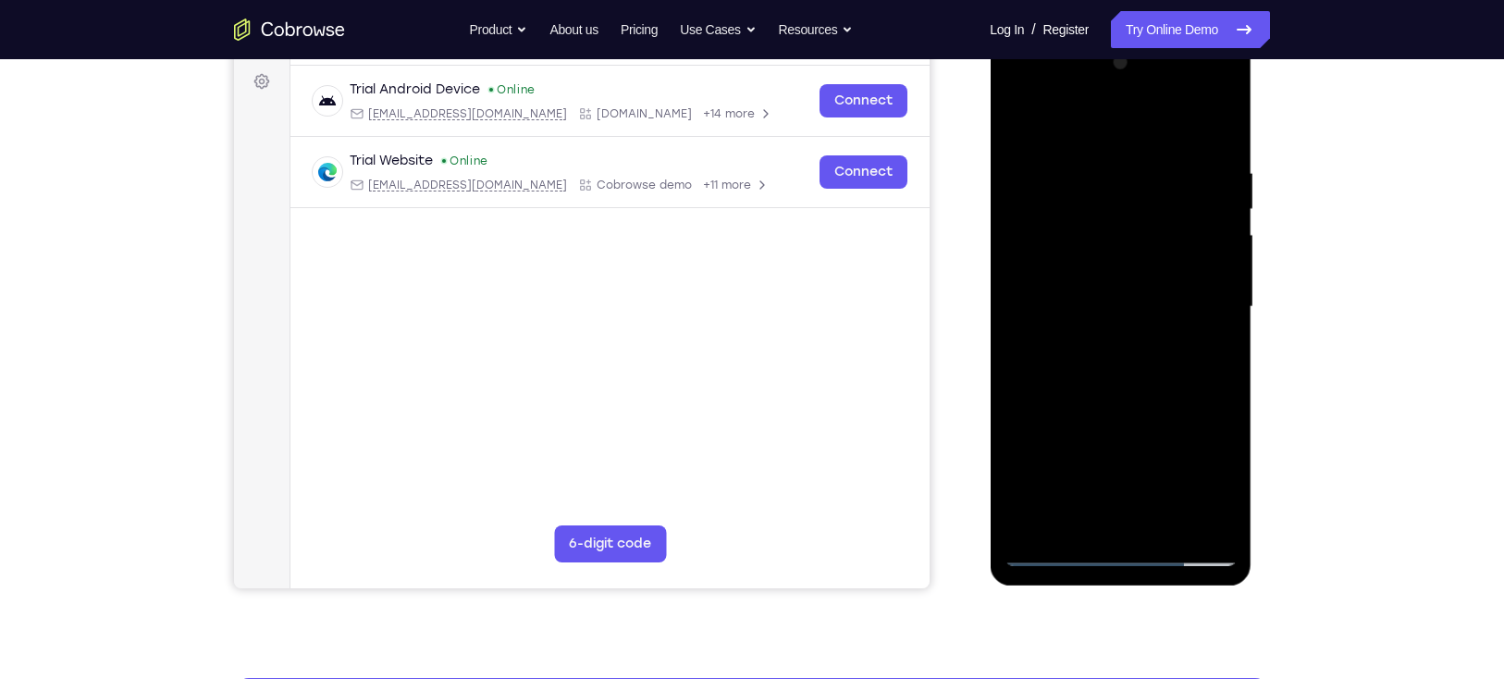
click at [1056, 302] on div at bounding box center [1120, 307] width 233 height 518
click at [1048, 364] on div at bounding box center [1120, 307] width 233 height 518
click at [1098, 363] on div at bounding box center [1120, 307] width 233 height 518
click at [1114, 385] on div at bounding box center [1120, 307] width 233 height 518
click at [1164, 522] on div at bounding box center [1120, 307] width 233 height 518
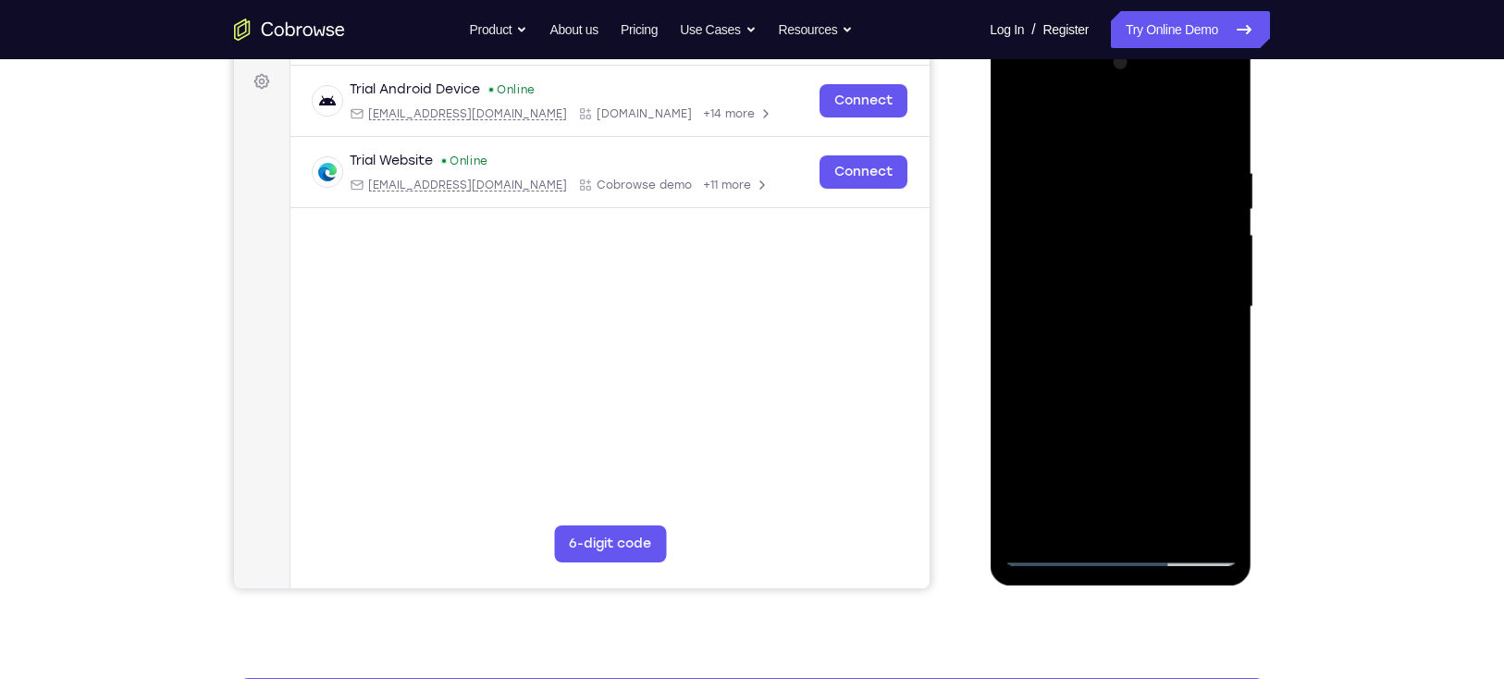
click at [1128, 406] on div at bounding box center [1120, 307] width 233 height 518
click at [1052, 551] on div at bounding box center [1120, 307] width 233 height 518
click at [1220, 113] on div at bounding box center [1120, 307] width 233 height 518
click at [1079, 220] on div at bounding box center [1120, 307] width 233 height 518
click at [1122, 178] on div at bounding box center [1120, 307] width 233 height 518
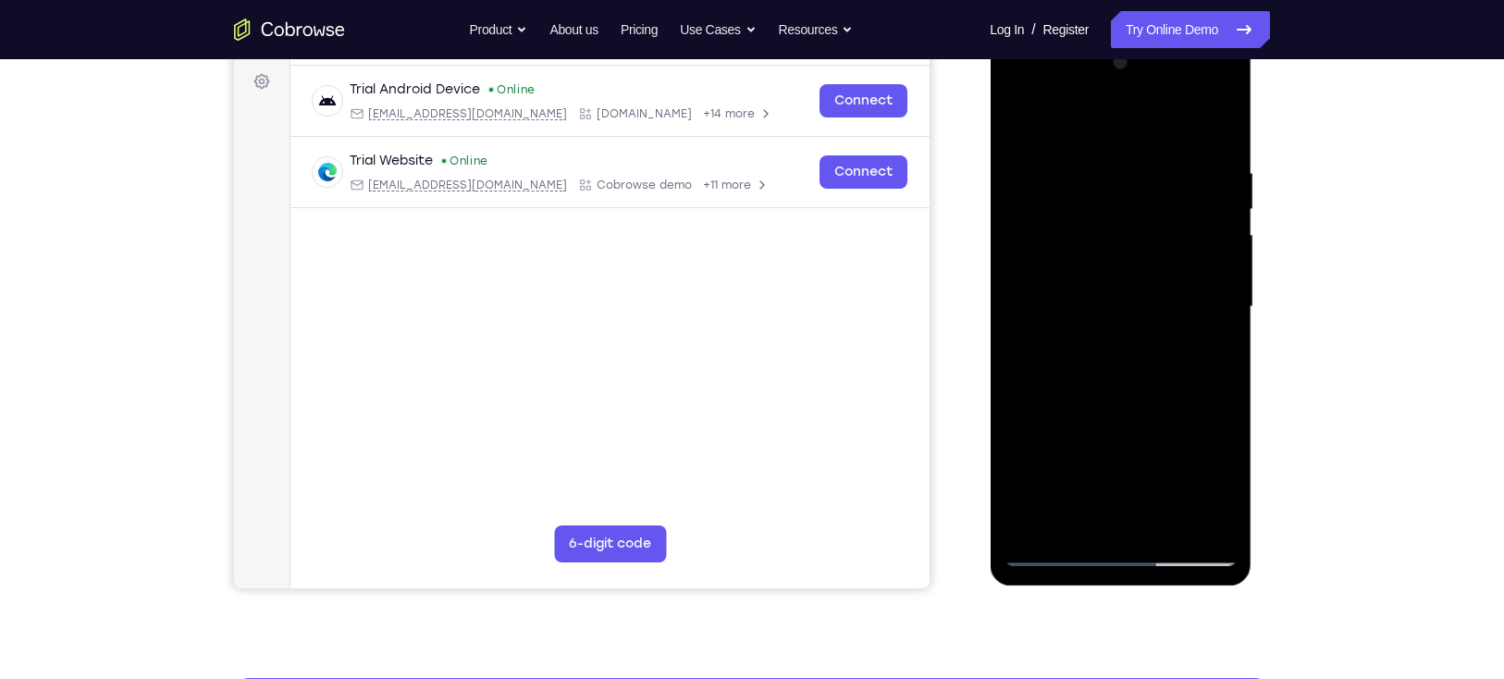
click at [1035, 523] on div at bounding box center [1120, 307] width 233 height 518
click at [1032, 524] on div at bounding box center [1120, 307] width 233 height 518
click at [1088, 157] on div at bounding box center [1120, 307] width 233 height 518
click at [1212, 205] on div at bounding box center [1120, 307] width 233 height 518
click at [1210, 285] on div at bounding box center [1120, 307] width 233 height 518
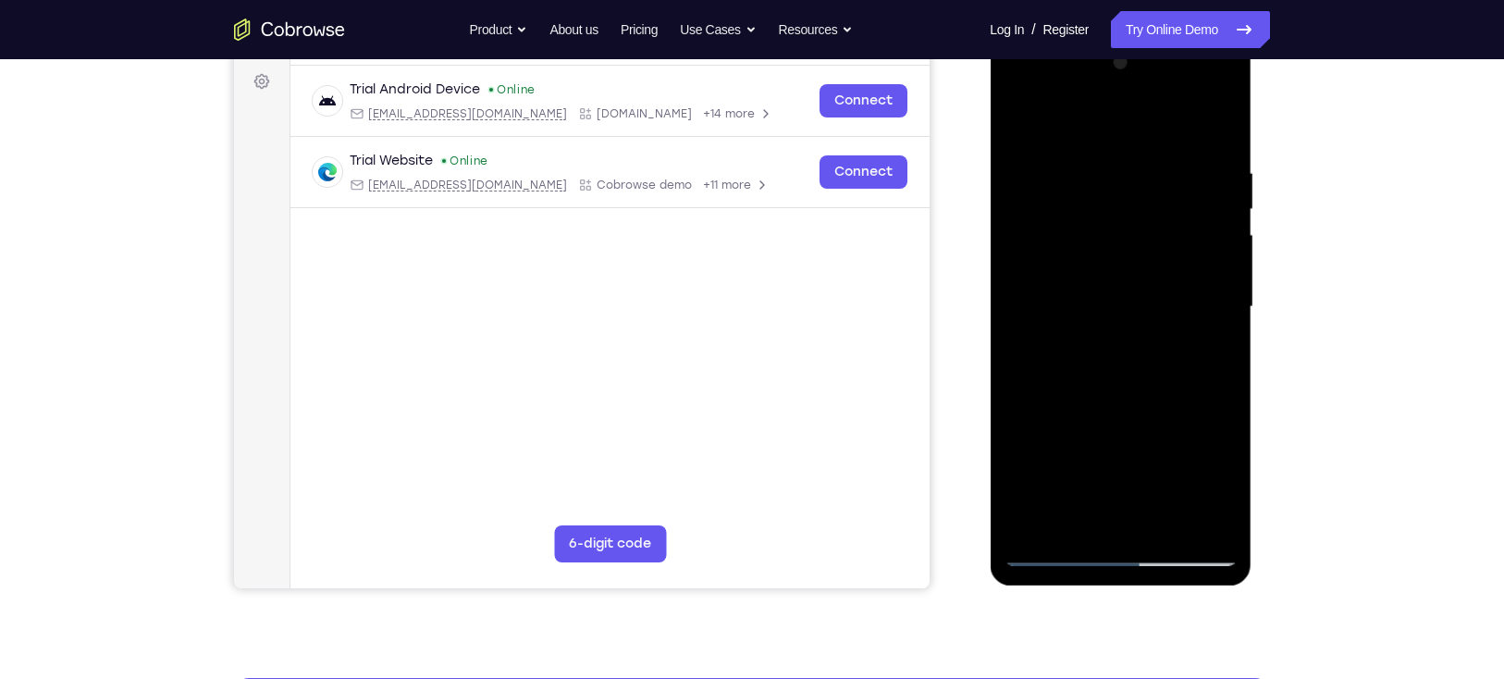
click at [1216, 129] on div at bounding box center [1120, 307] width 233 height 518
drag, startPoint x: 1146, startPoint y: 364, endPoint x: 1139, endPoint y: 284, distance: 80.8
click at [1139, 284] on div at bounding box center [1120, 307] width 233 height 518
click at [1120, 308] on div at bounding box center [1120, 307] width 233 height 518
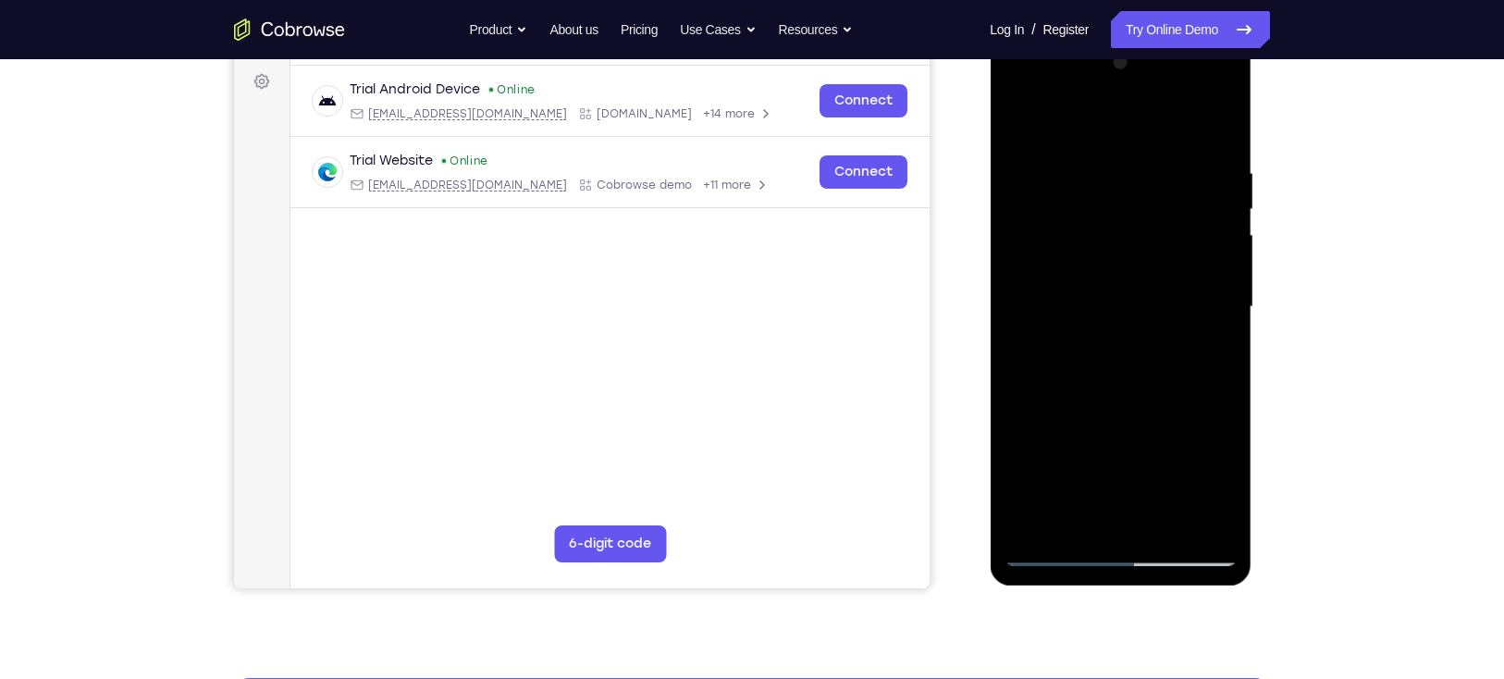
click at [1120, 308] on div at bounding box center [1120, 307] width 233 height 518
click at [1018, 315] on div at bounding box center [1120, 307] width 233 height 518
click at [1227, 313] on div at bounding box center [1120, 307] width 233 height 518
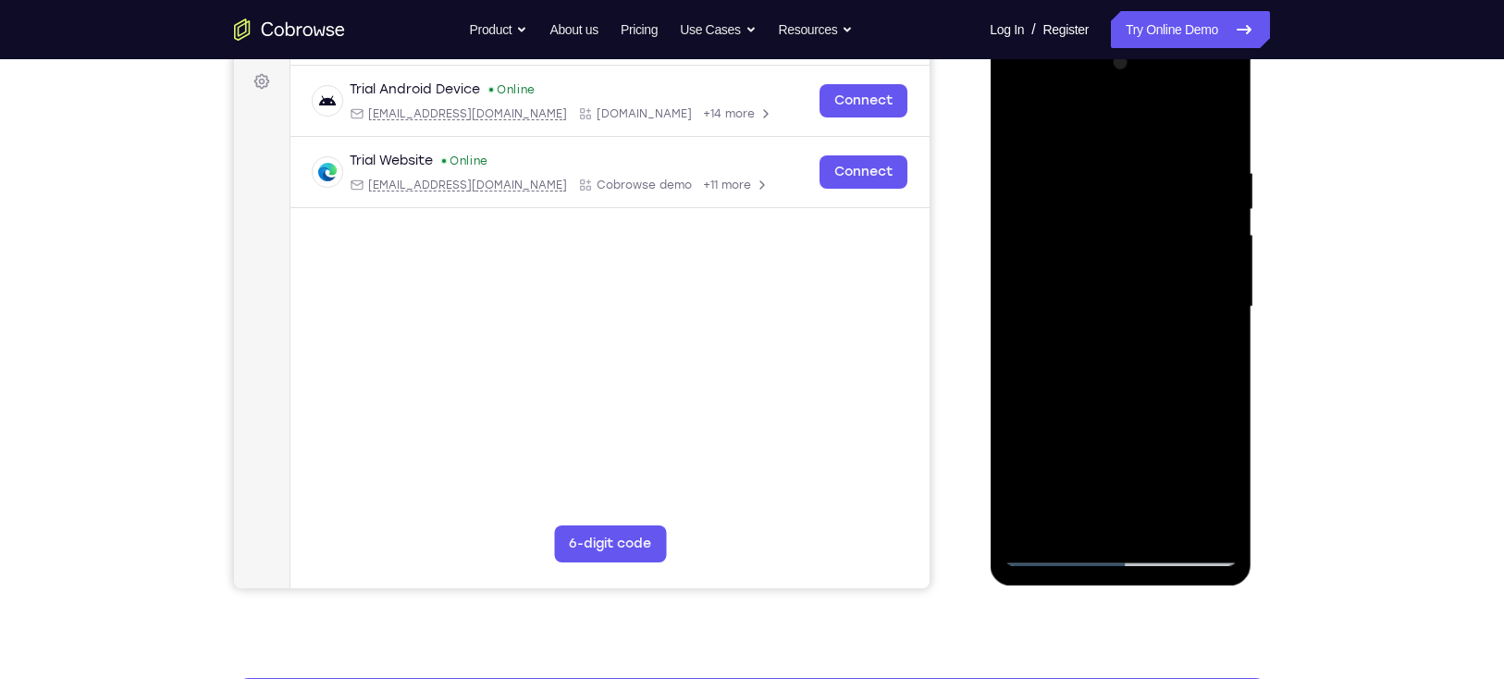
click at [1018, 229] on div at bounding box center [1120, 307] width 233 height 518
